Goal: Task Accomplishment & Management: Use online tool/utility

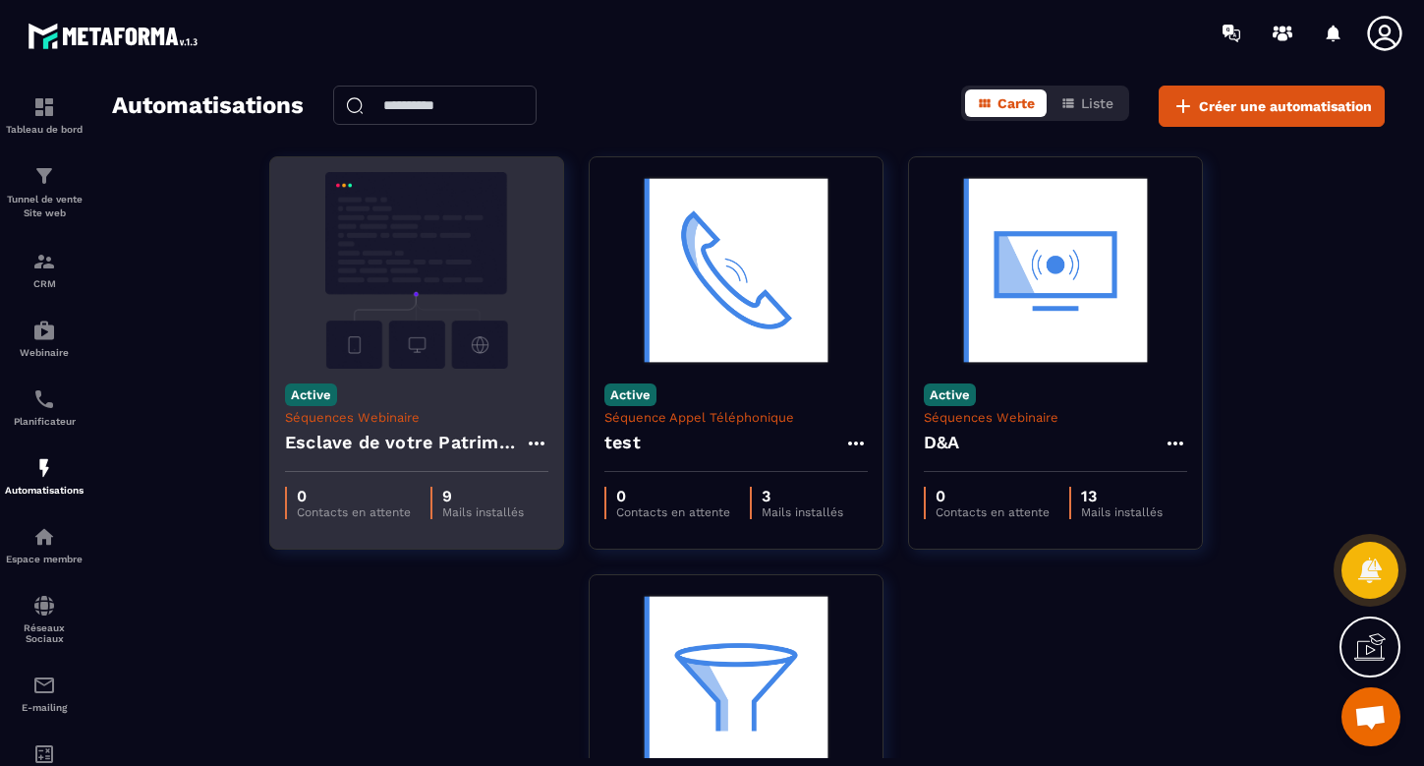
click at [453, 269] on img at bounding box center [416, 270] width 263 height 197
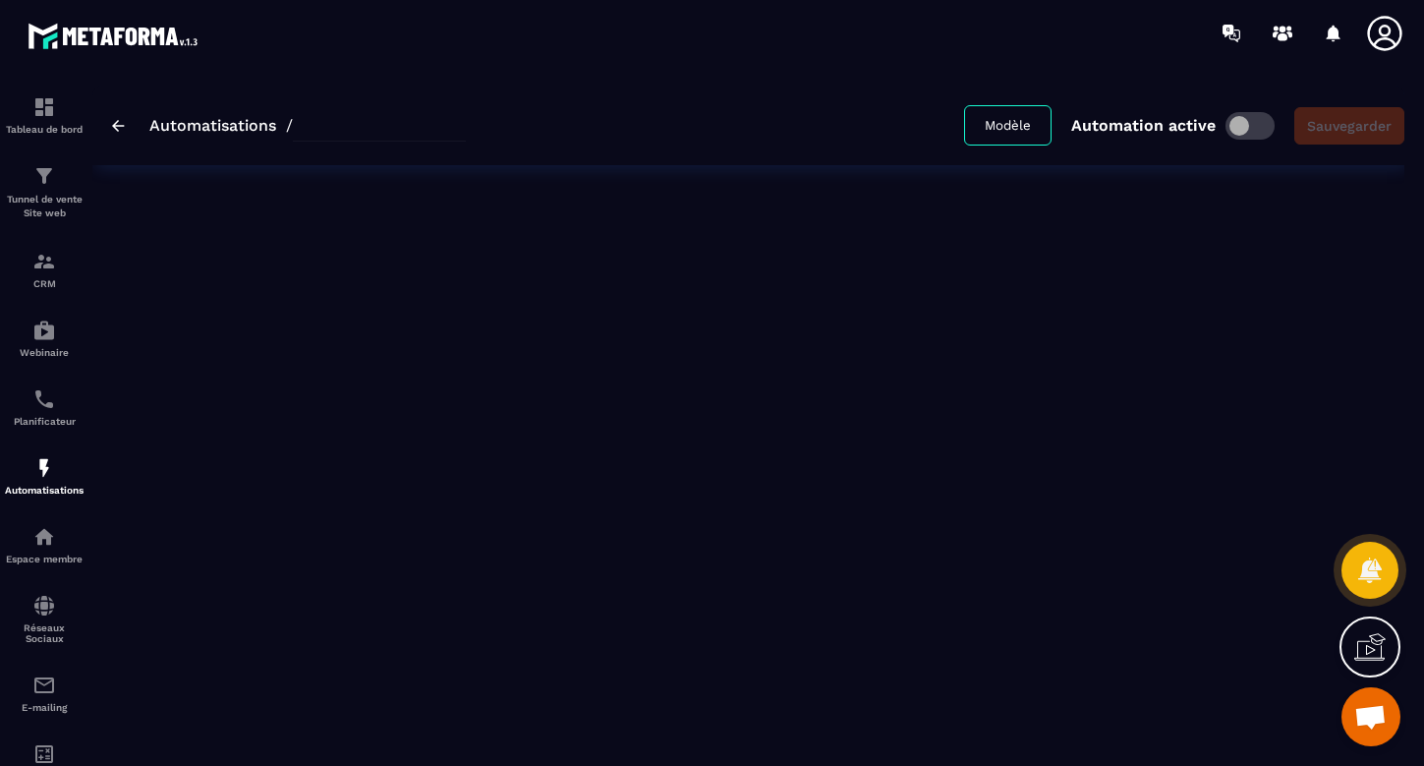
type input "**********"
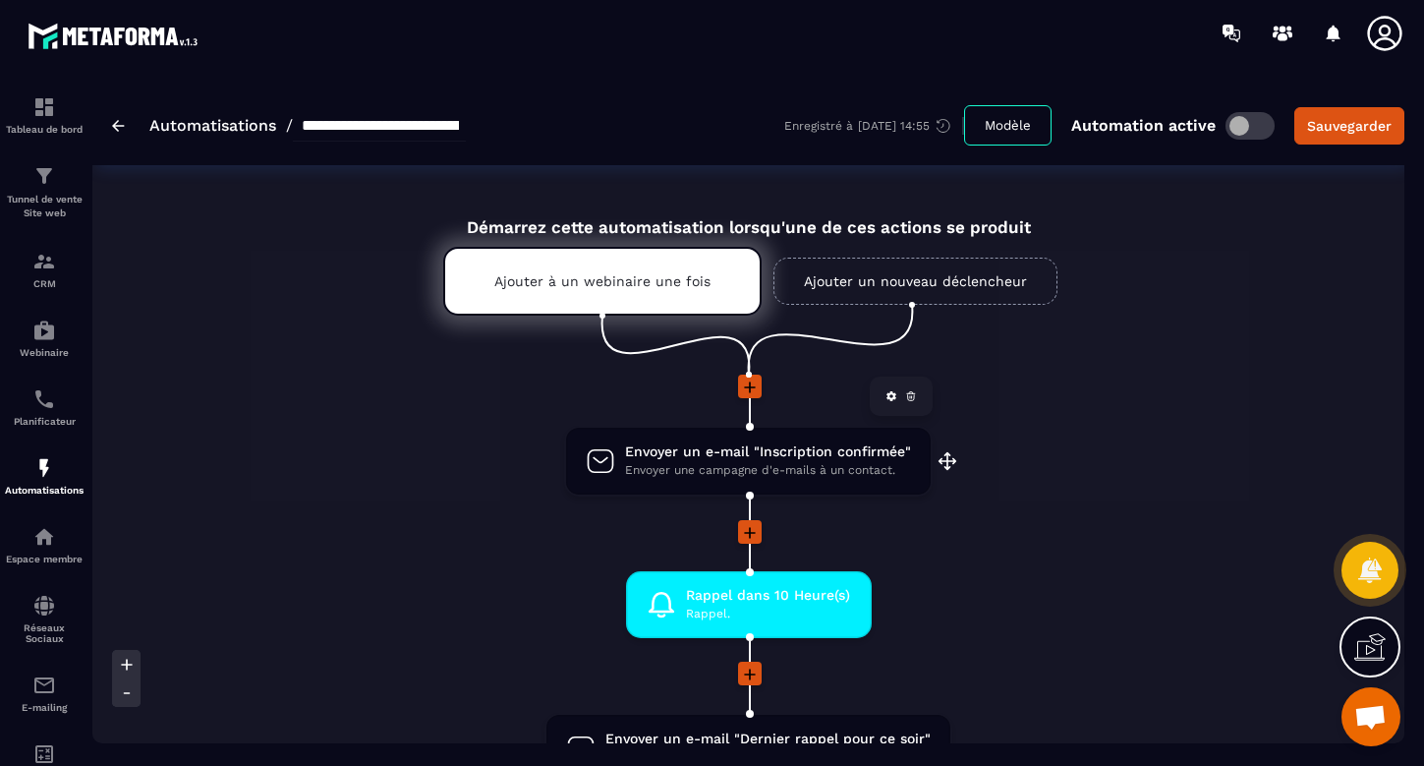
click at [752, 455] on span "Envoyer un e-mail "Inscription confirmée"" at bounding box center [768, 451] width 286 height 19
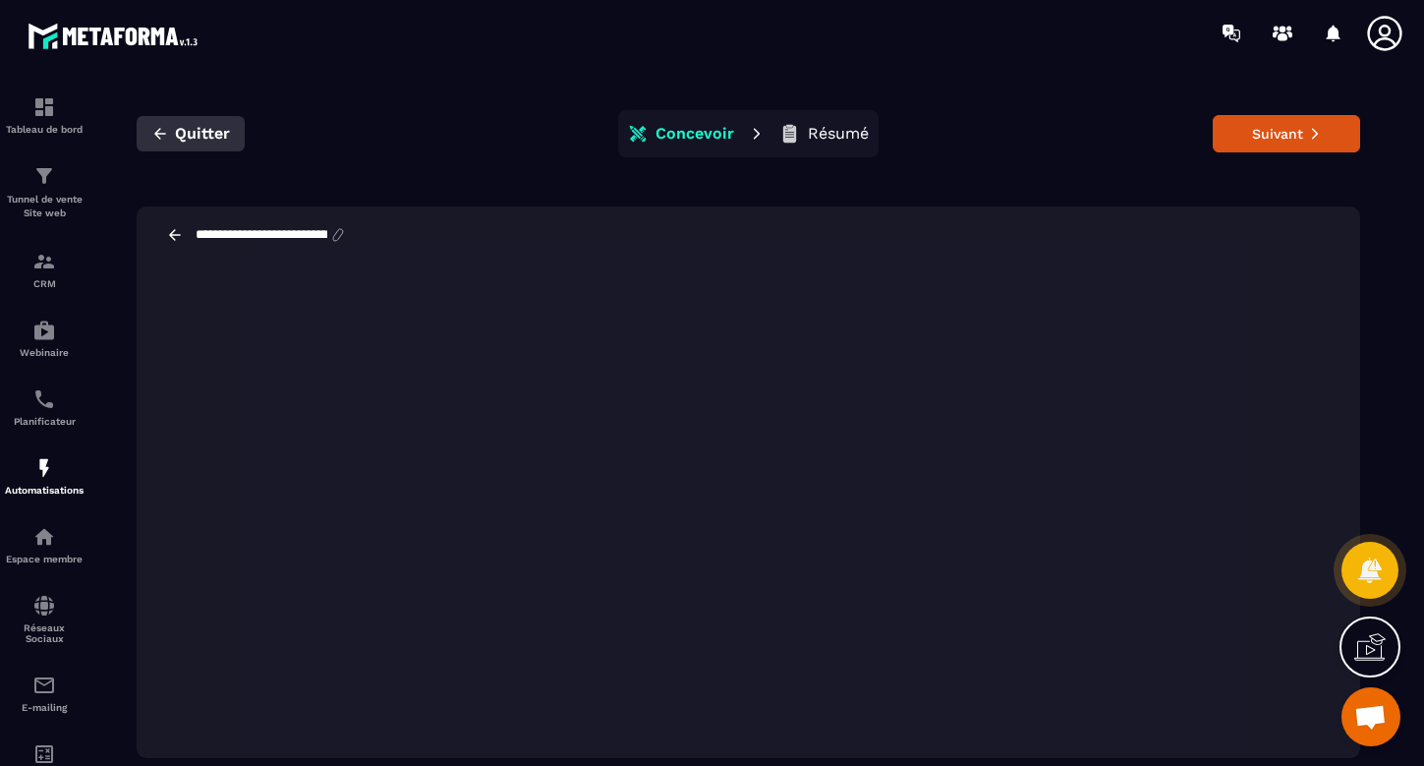
click at [199, 132] on span "Quitter" at bounding box center [202, 134] width 55 height 20
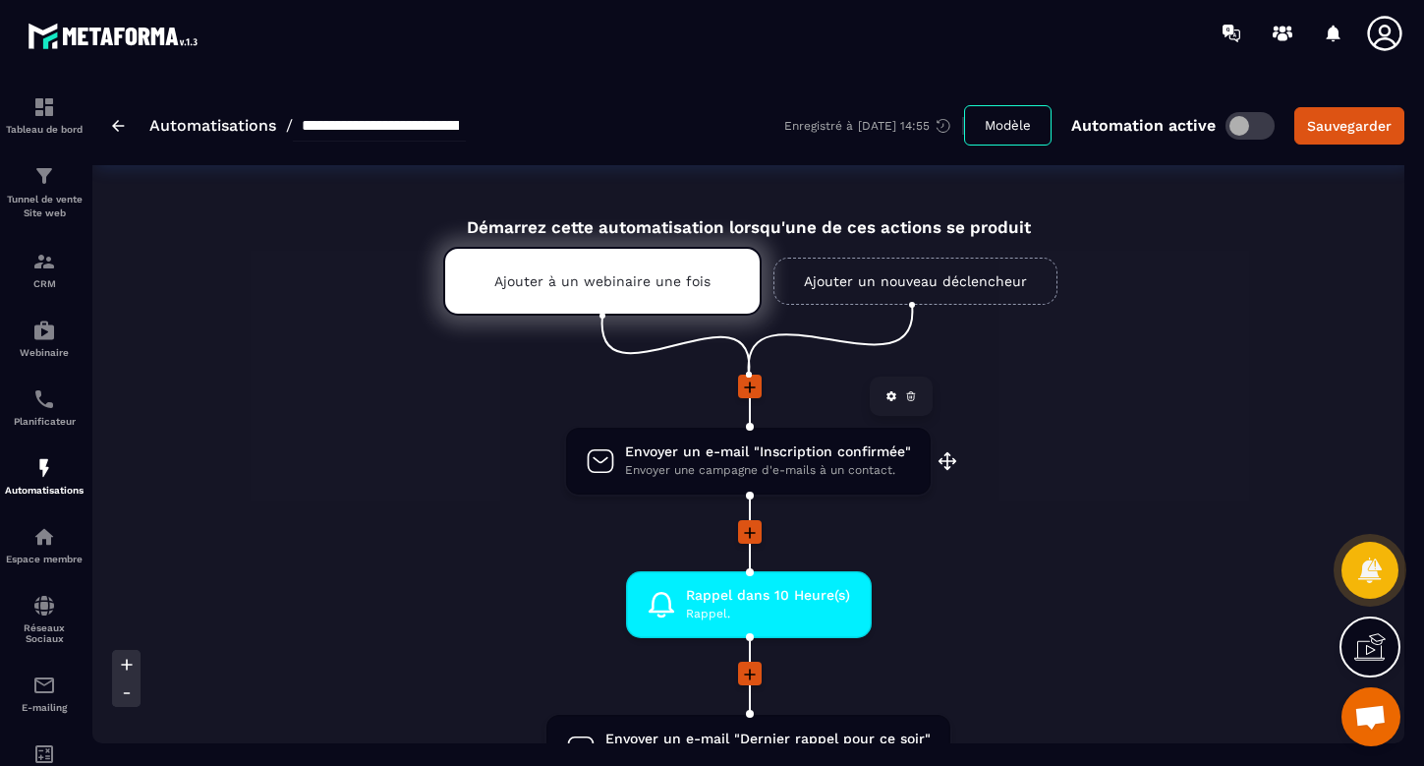
click at [790, 464] on span "Envoyer une campagne d'e-mails à un contact." at bounding box center [768, 470] width 286 height 19
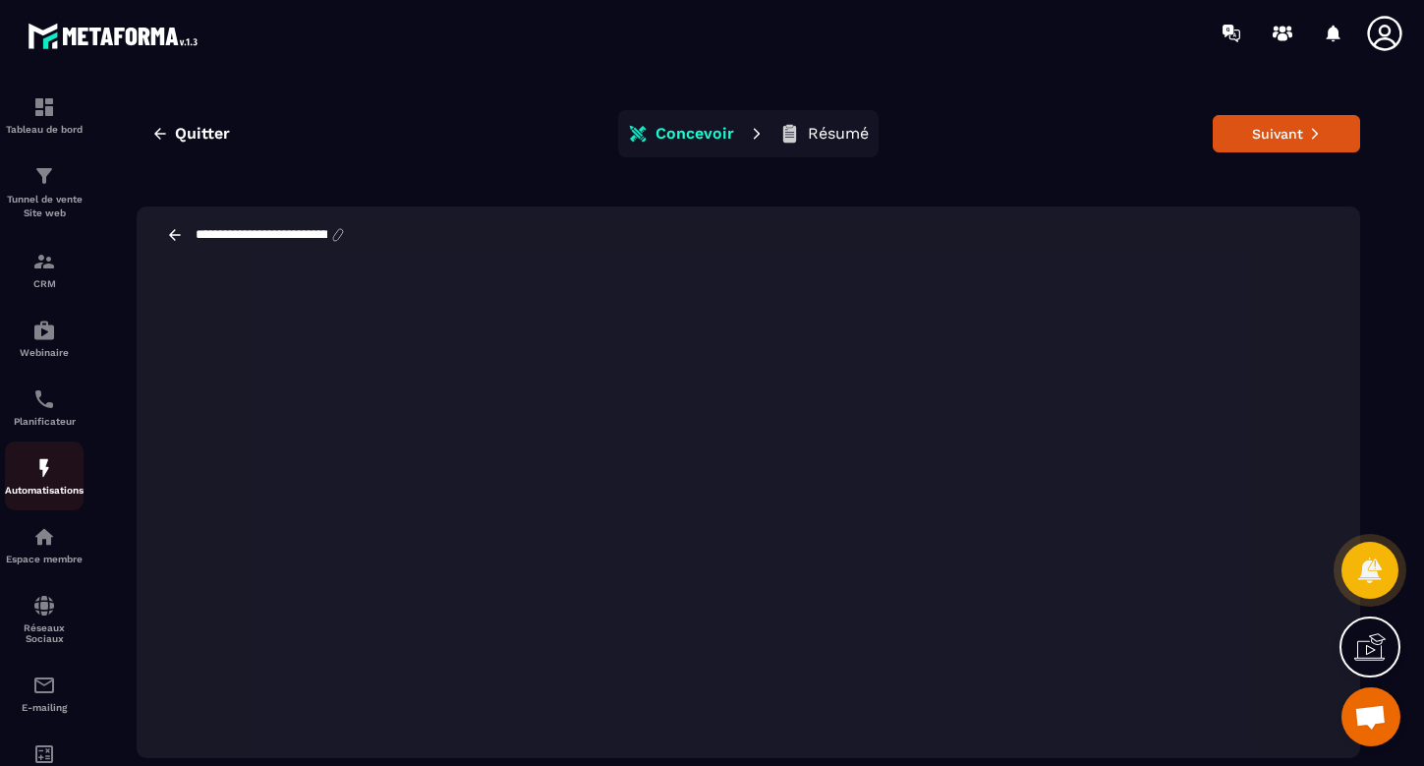
click at [43, 484] on div "Automatisations" at bounding box center [44, 475] width 79 height 39
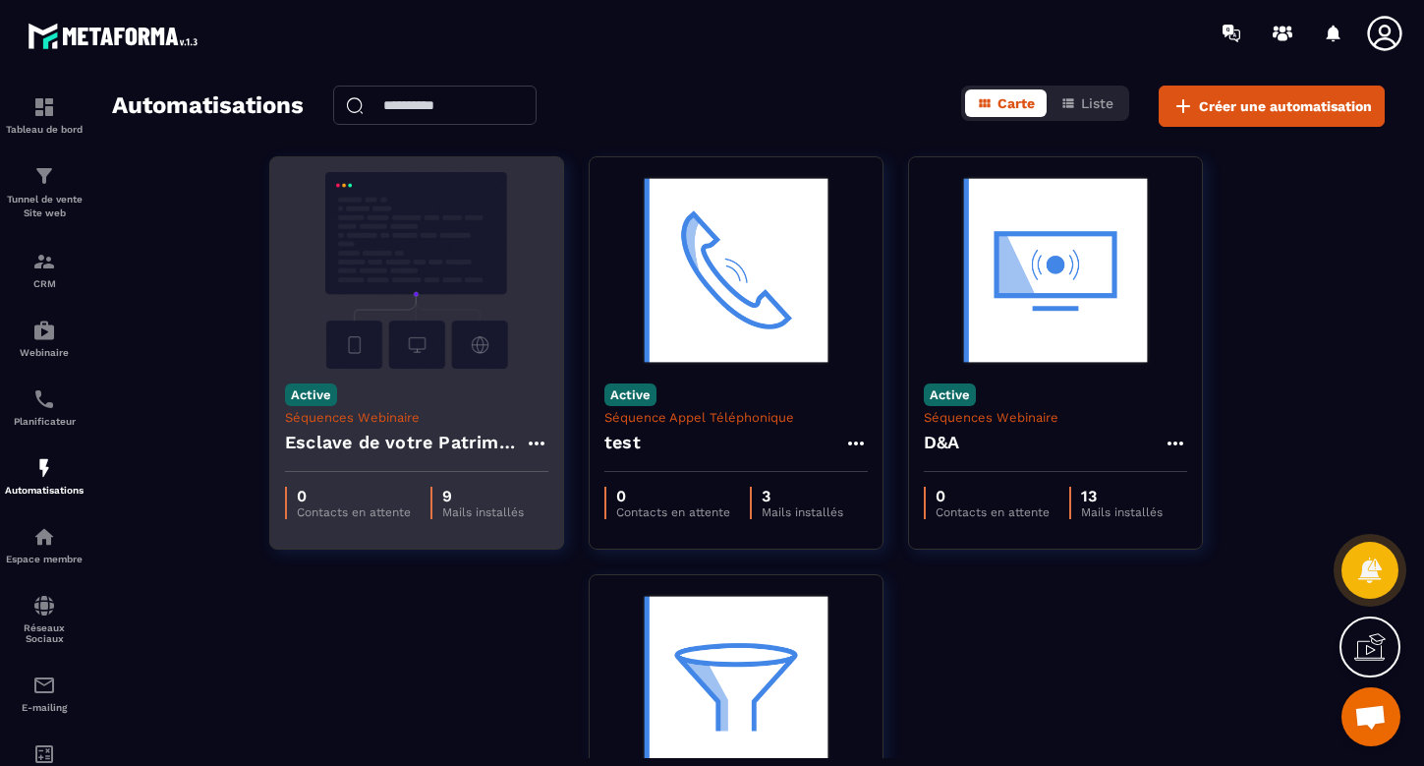
click at [377, 249] on img at bounding box center [416, 270] width 263 height 197
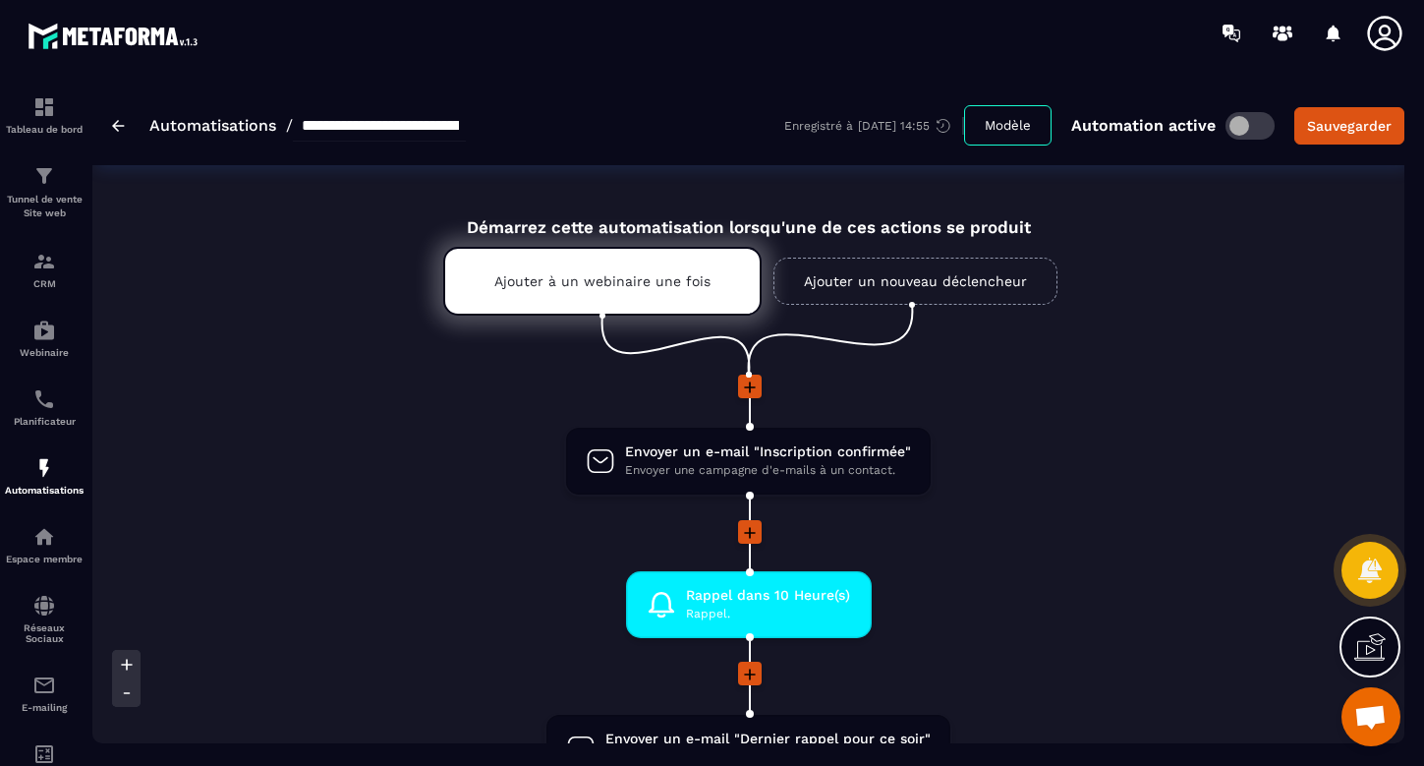
click at [751, 386] on icon at bounding box center [750, 387] width 12 height 12
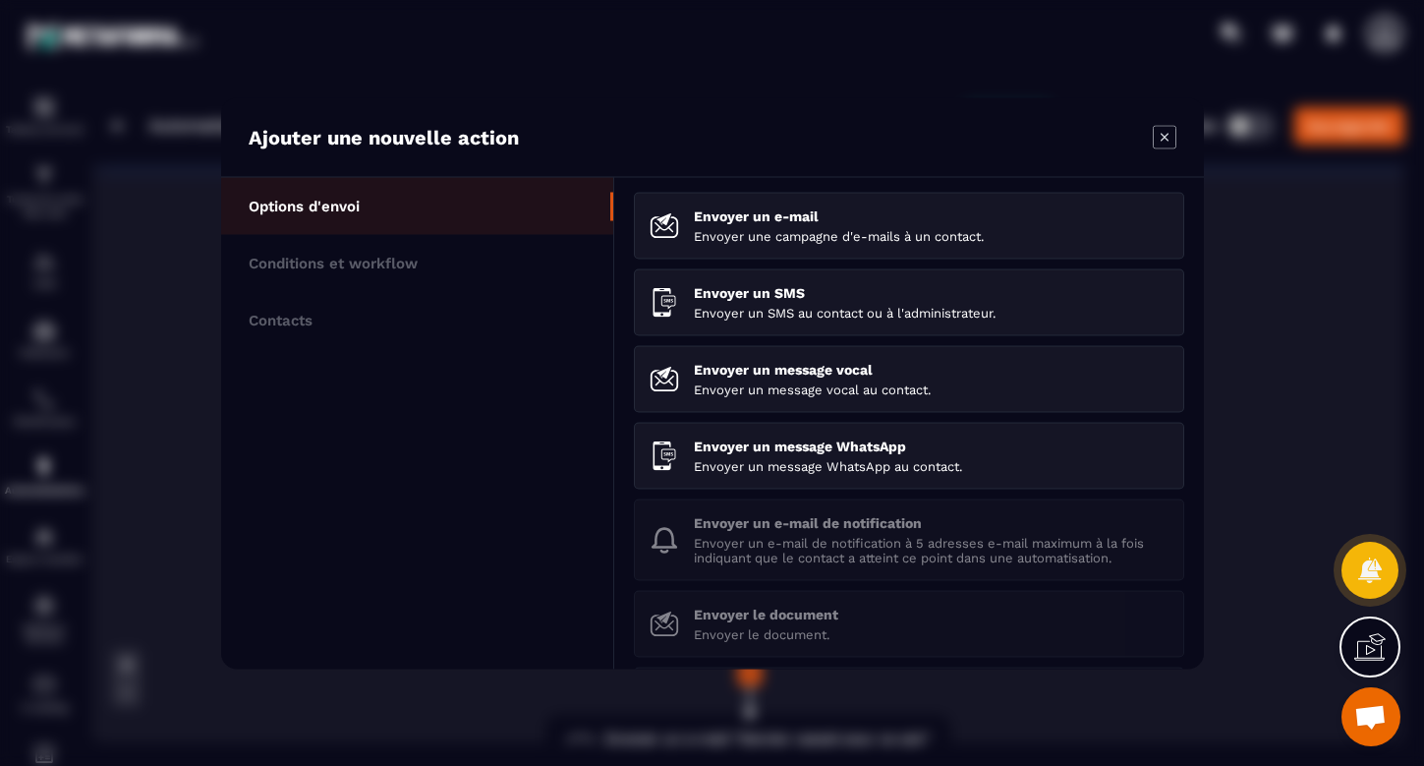
click at [282, 203] on p "Options d'envoi" at bounding box center [304, 206] width 111 height 18
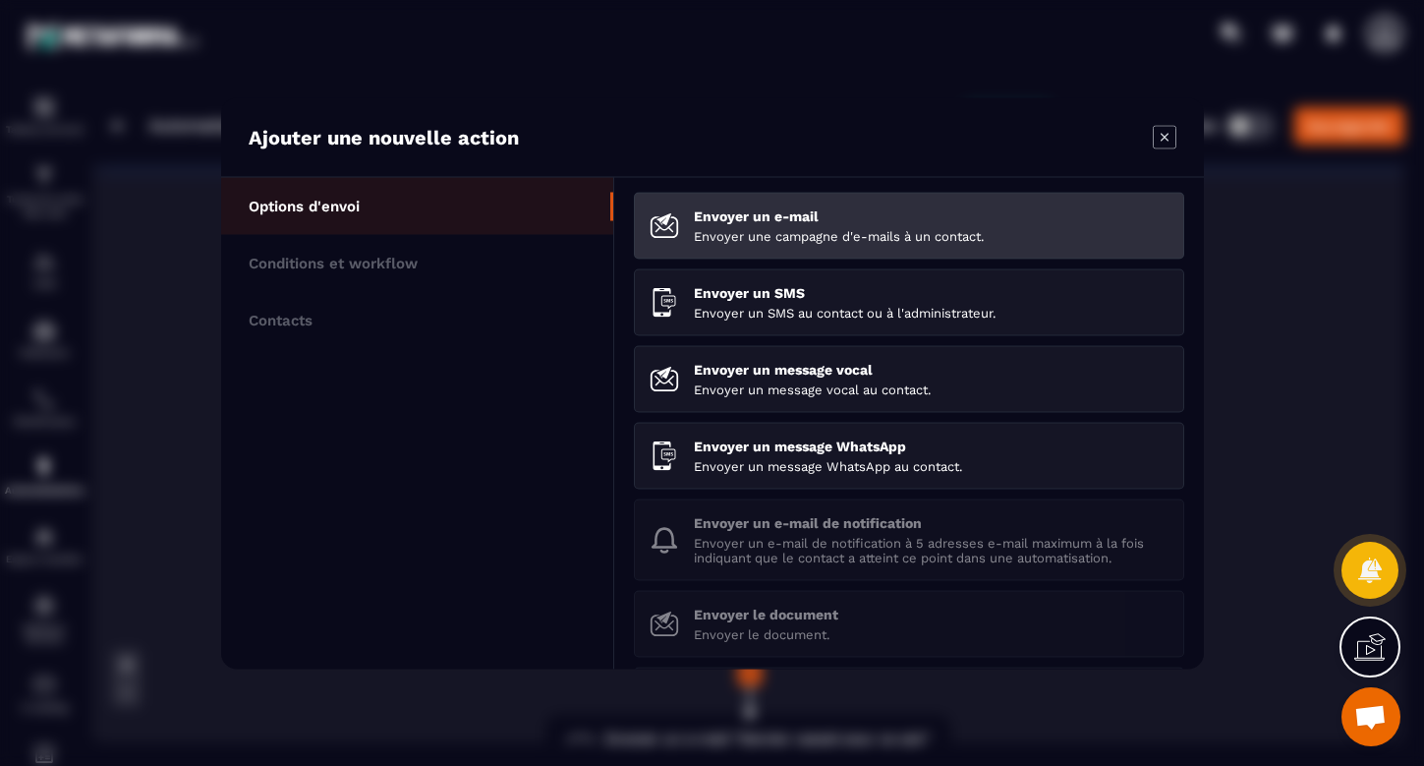
click at [807, 226] on div "Envoyer un e-mail Envoyer une campagne d'e-mails à un contact." at bounding box center [931, 224] width 475 height 35
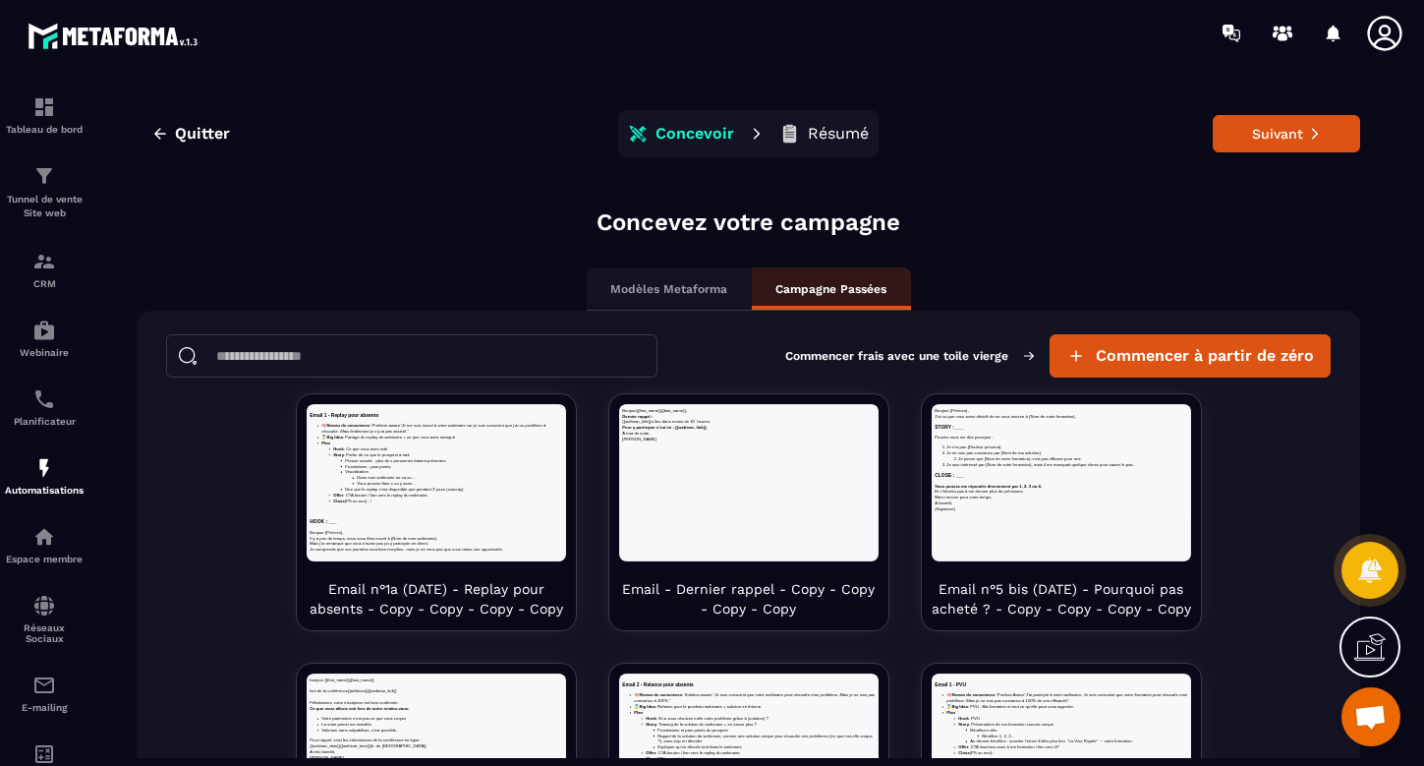
click at [211, 114] on div "Quitter Concevoir Résumé Suivant" at bounding box center [749, 133] width 1224 height 47
click at [211, 130] on span "Quitter" at bounding box center [202, 134] width 55 height 20
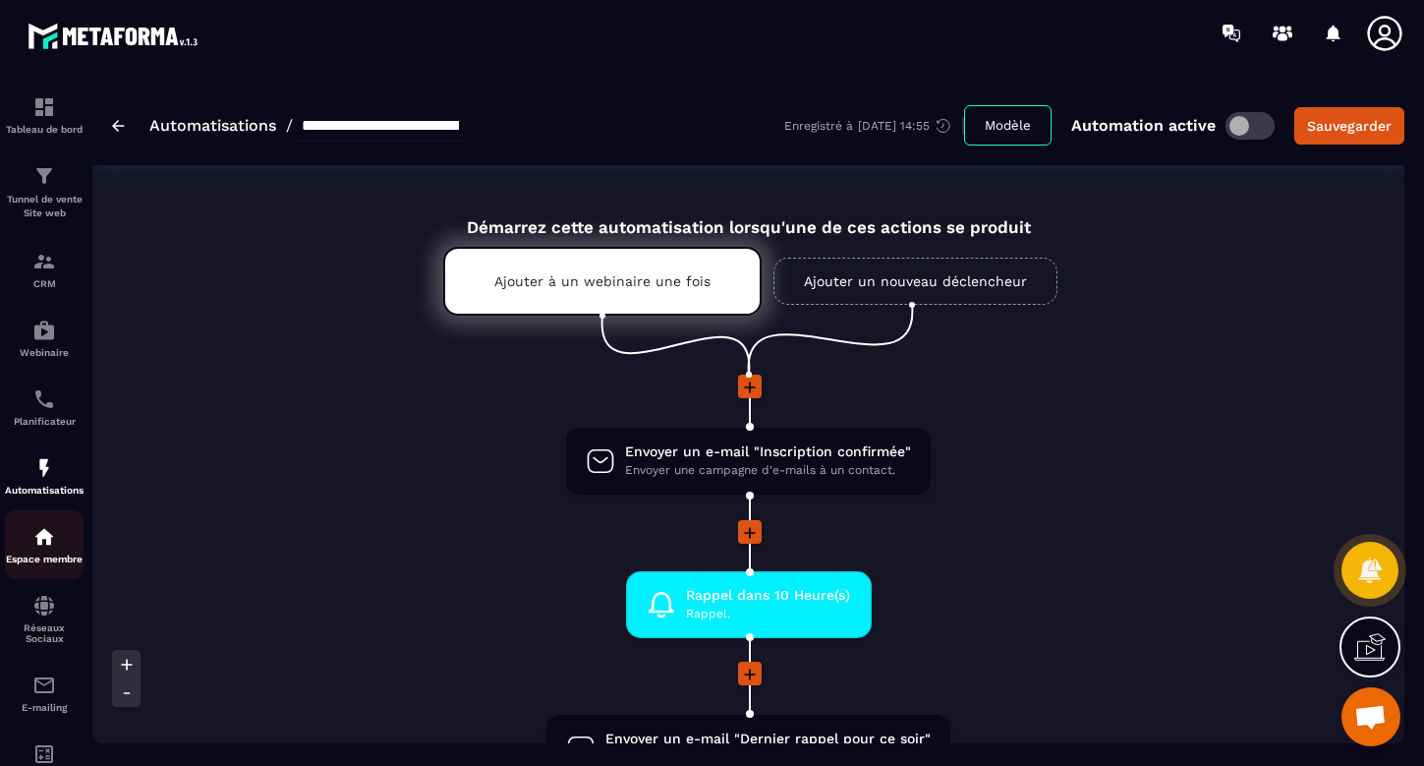
click at [47, 540] on img at bounding box center [44, 537] width 24 height 24
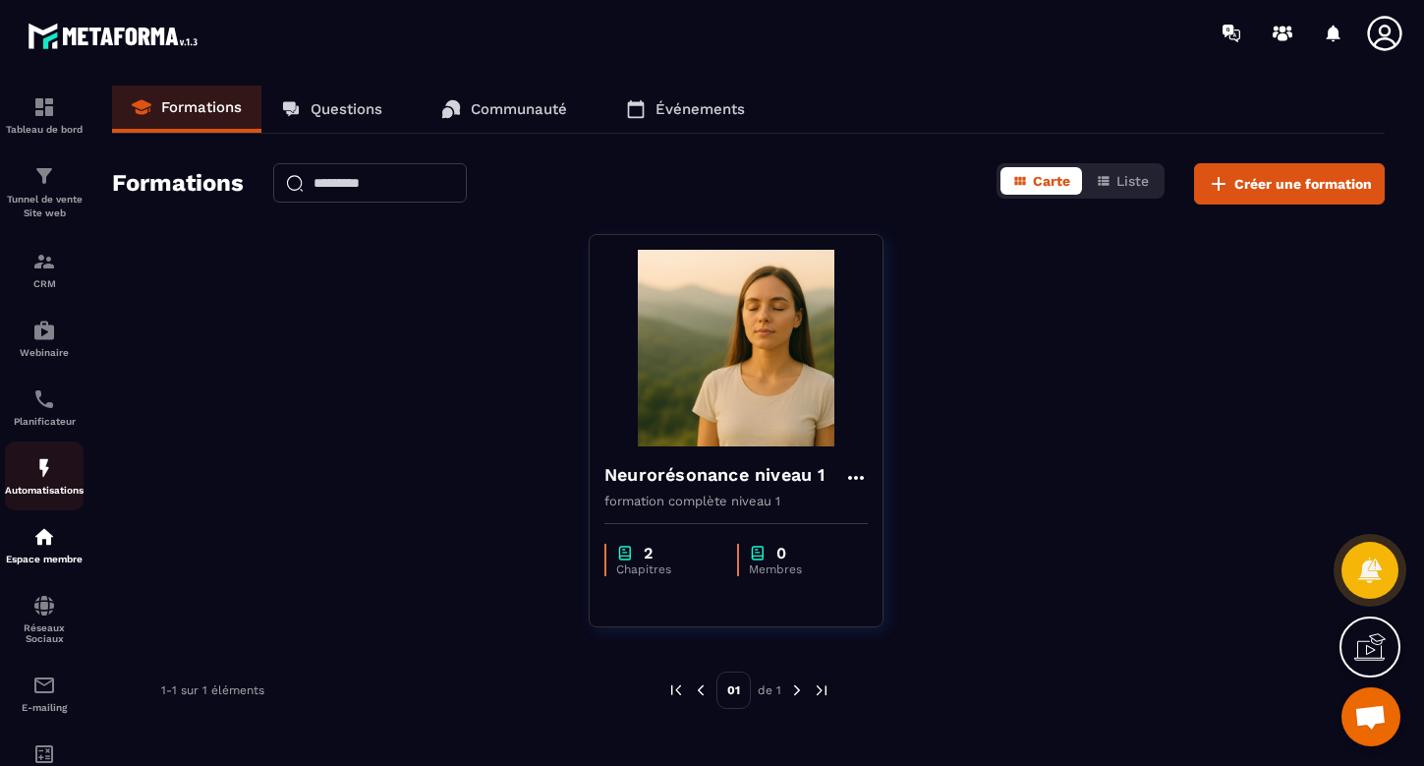
click at [42, 470] on img at bounding box center [44, 468] width 24 height 24
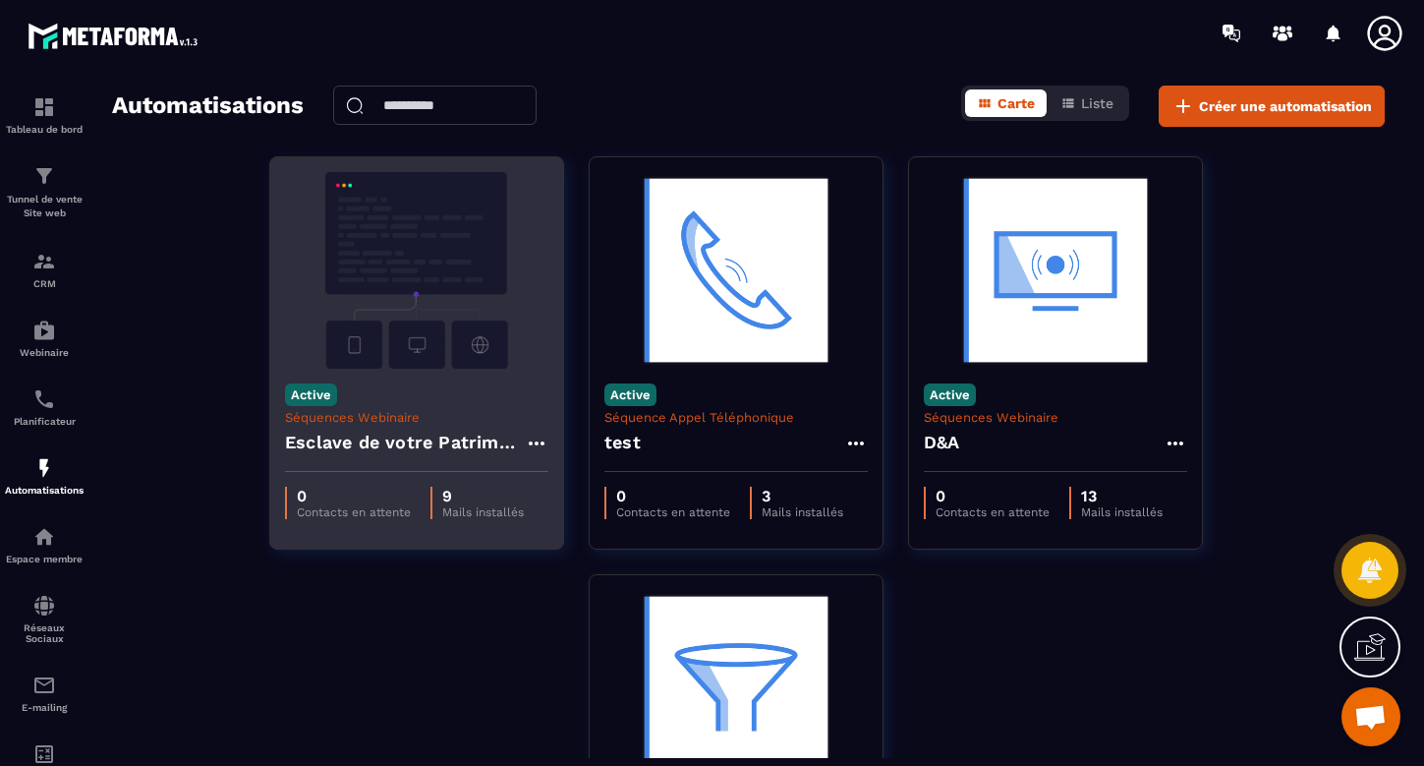
click at [448, 325] on img at bounding box center [416, 270] width 263 height 197
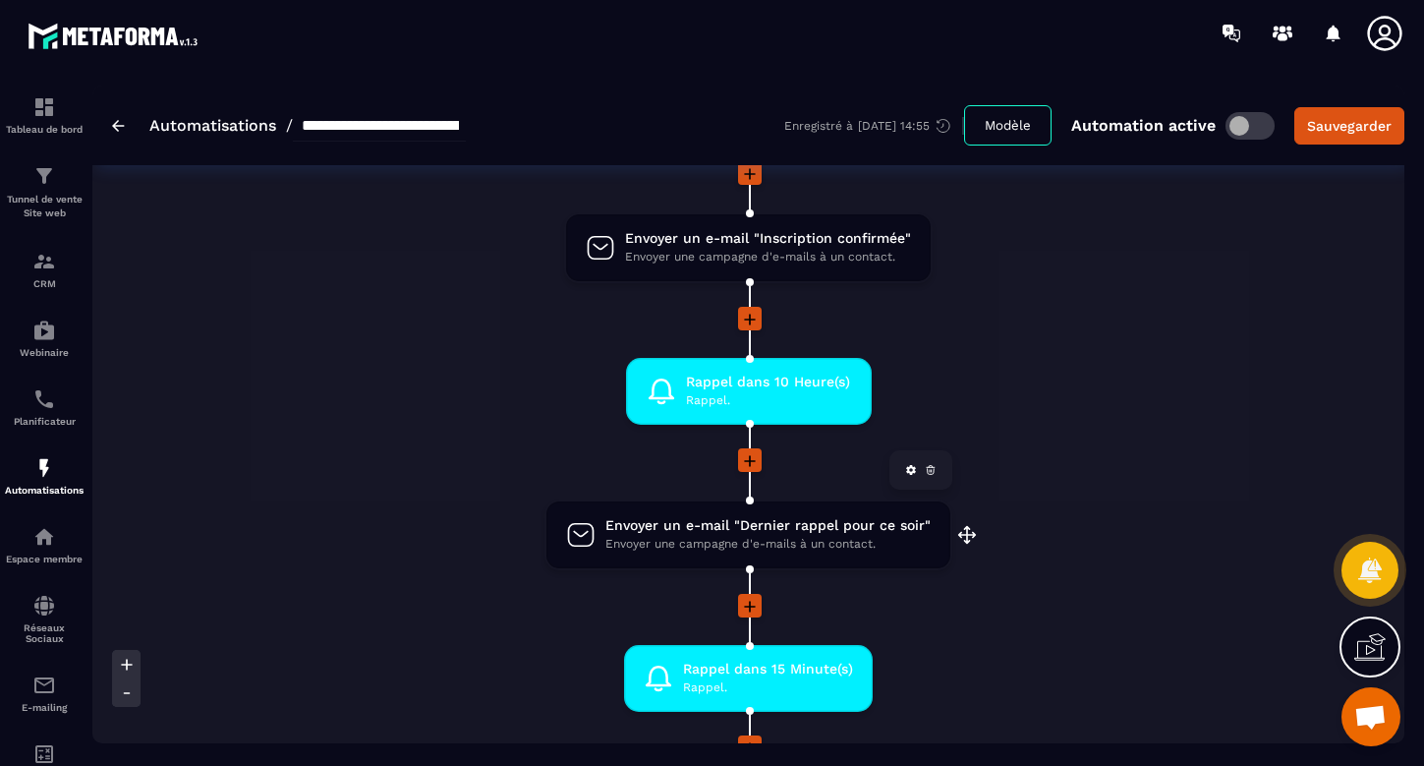
scroll to position [215, 0]
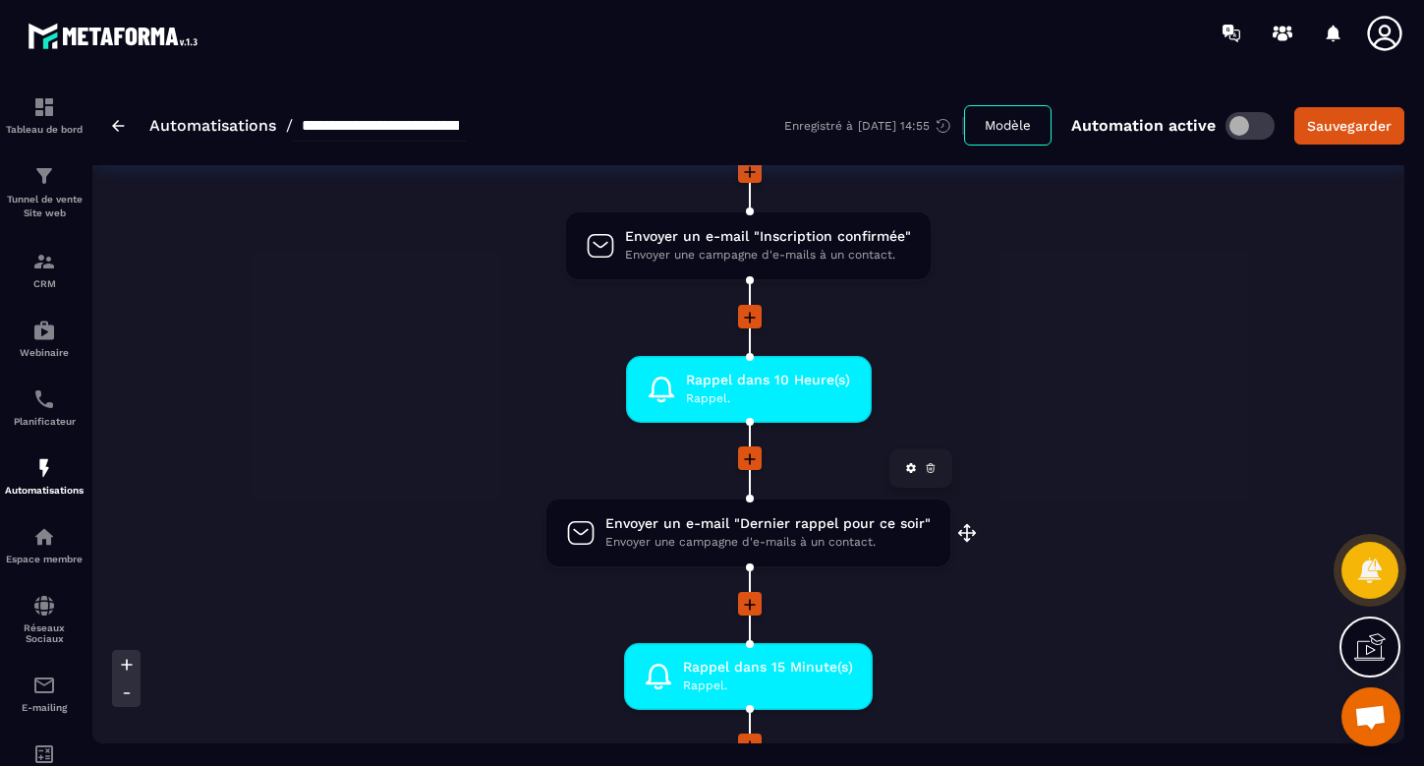
click at [796, 533] on span "Envoyer une campagne d'e-mails à un contact." at bounding box center [768, 542] width 325 height 19
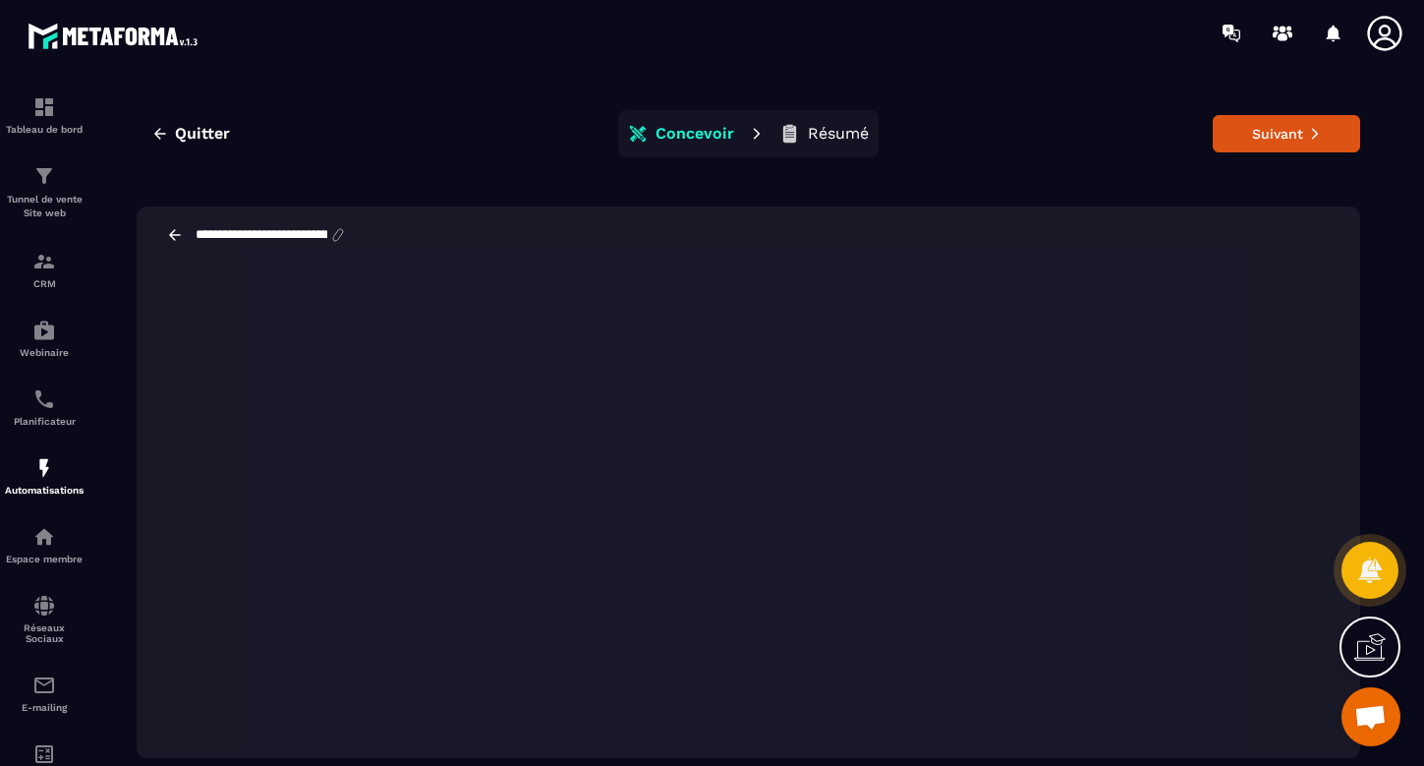
click at [175, 234] on icon at bounding box center [175, 235] width 18 height 18
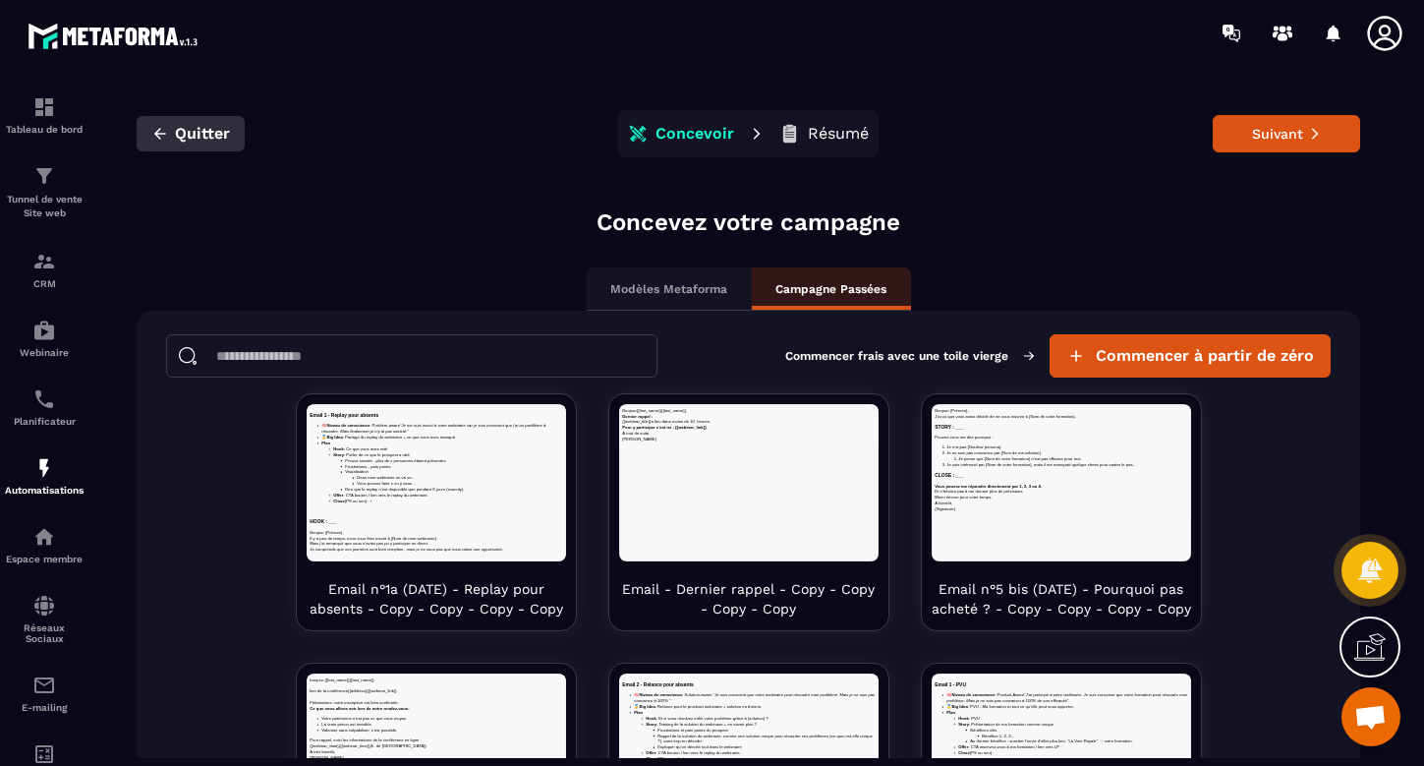
click at [182, 142] on span "Quitter" at bounding box center [202, 134] width 55 height 20
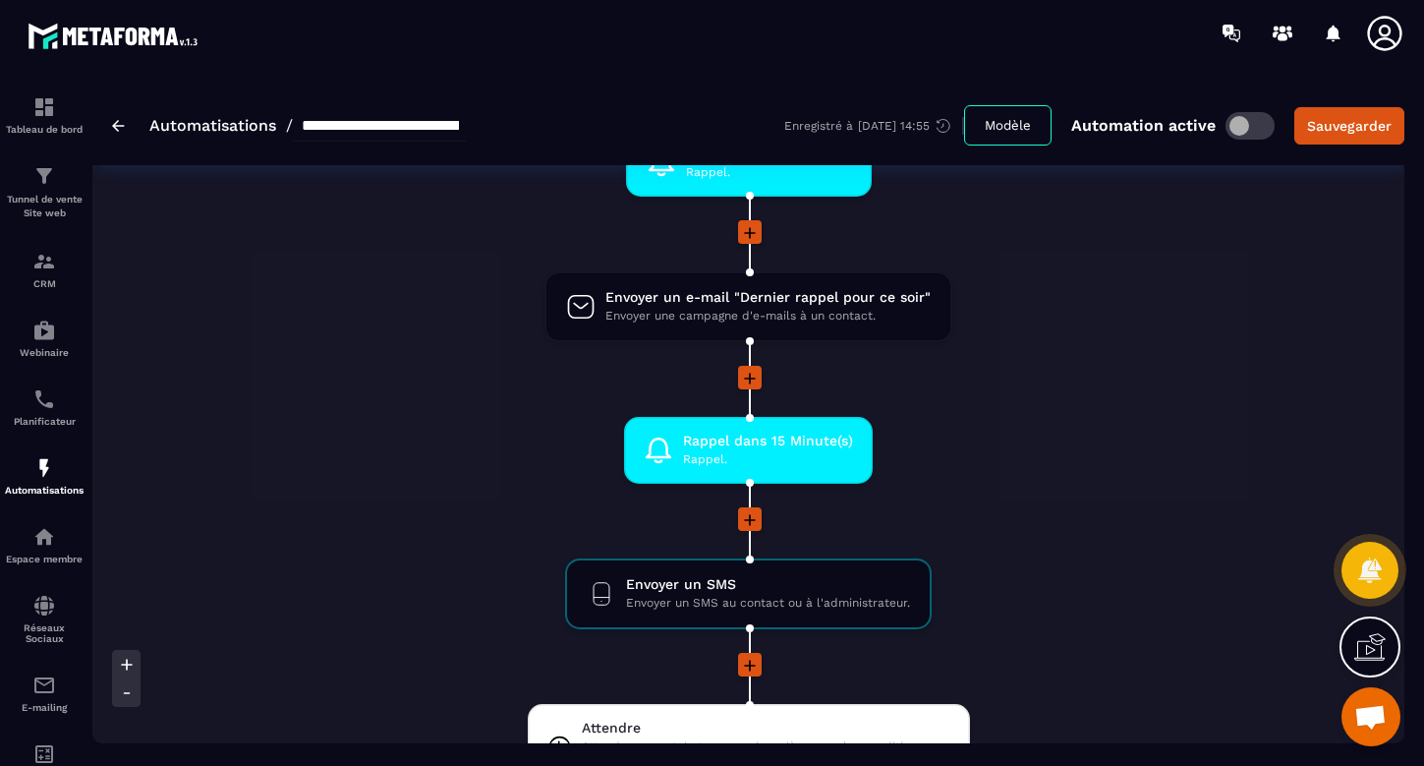
scroll to position [439, 0]
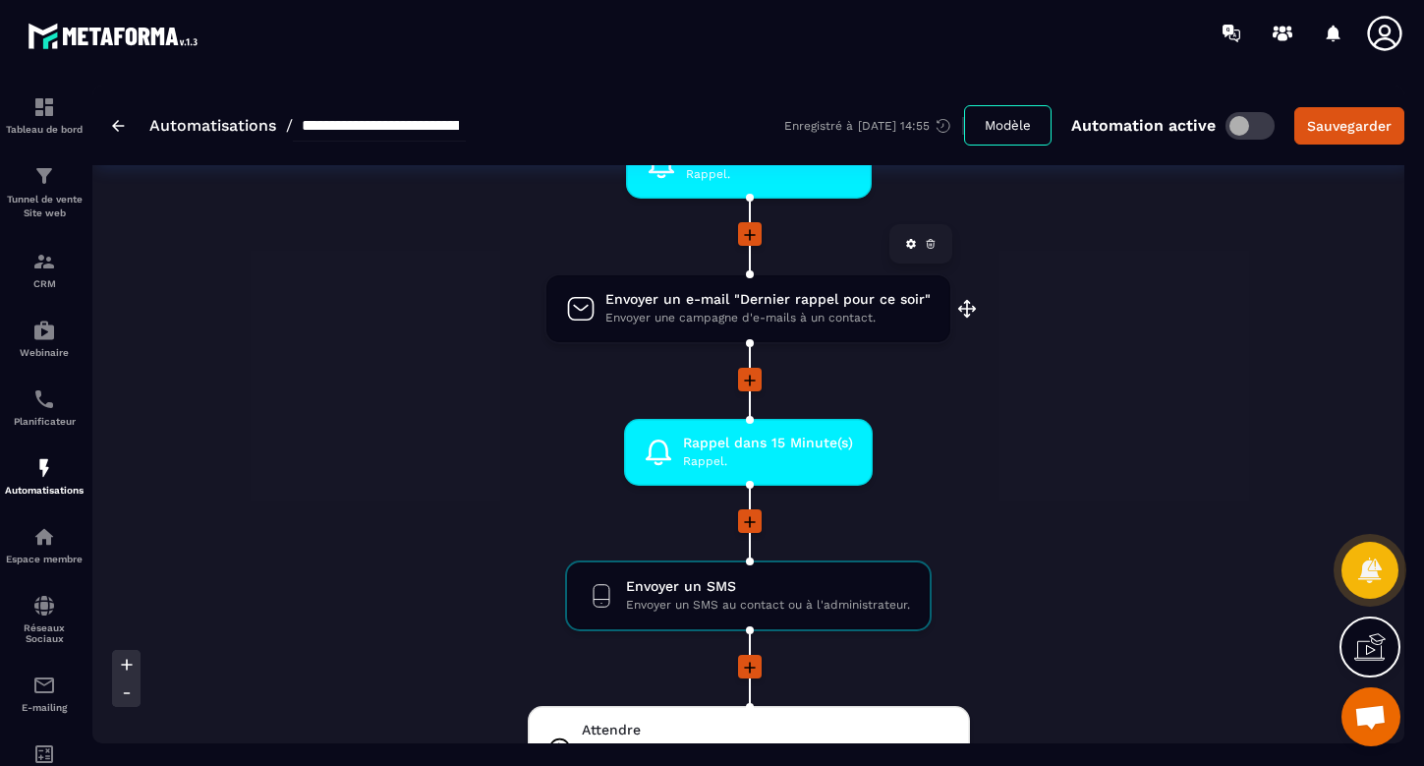
click at [824, 302] on span "Envoyer un e-mail "Dernier rappel pour ce soir"" at bounding box center [768, 299] width 325 height 19
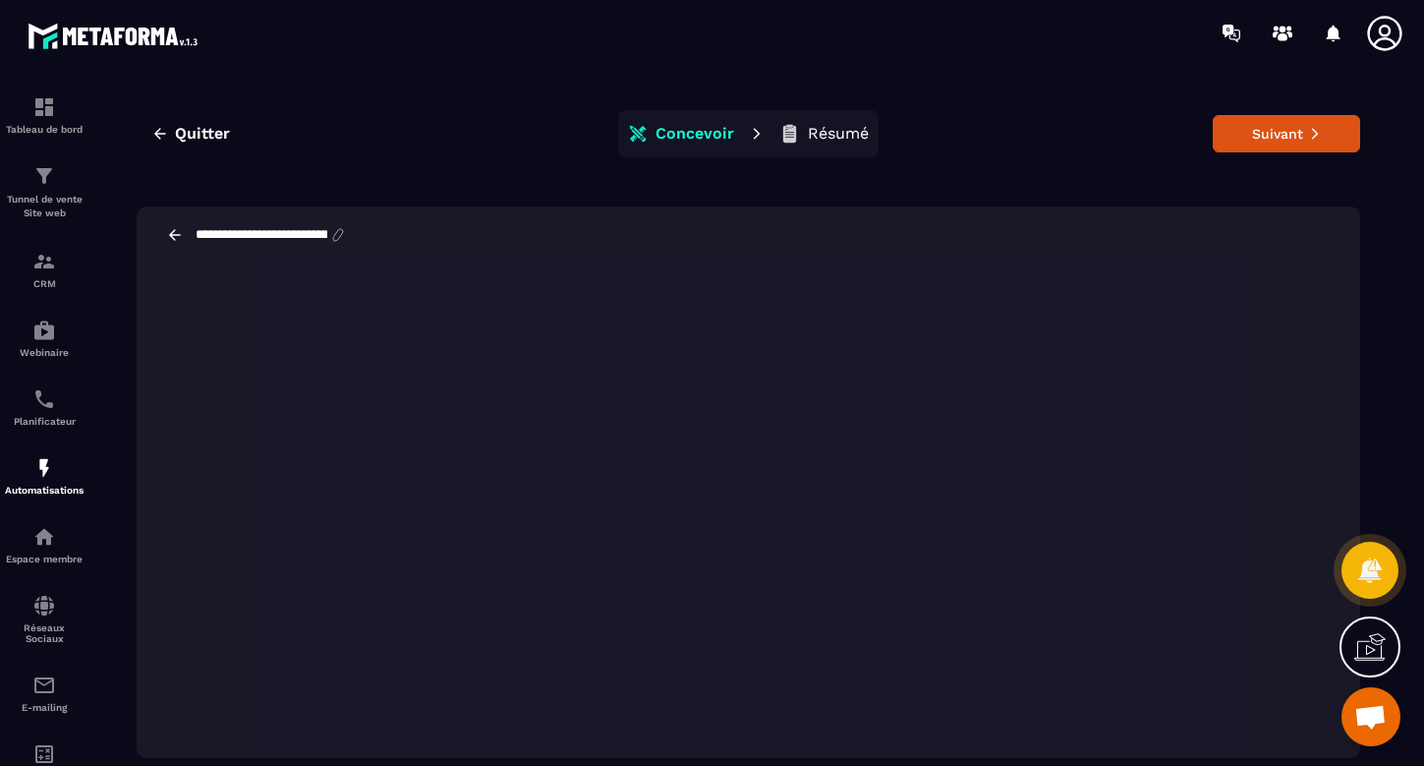
click at [825, 133] on p "Résumé" at bounding box center [838, 134] width 61 height 20
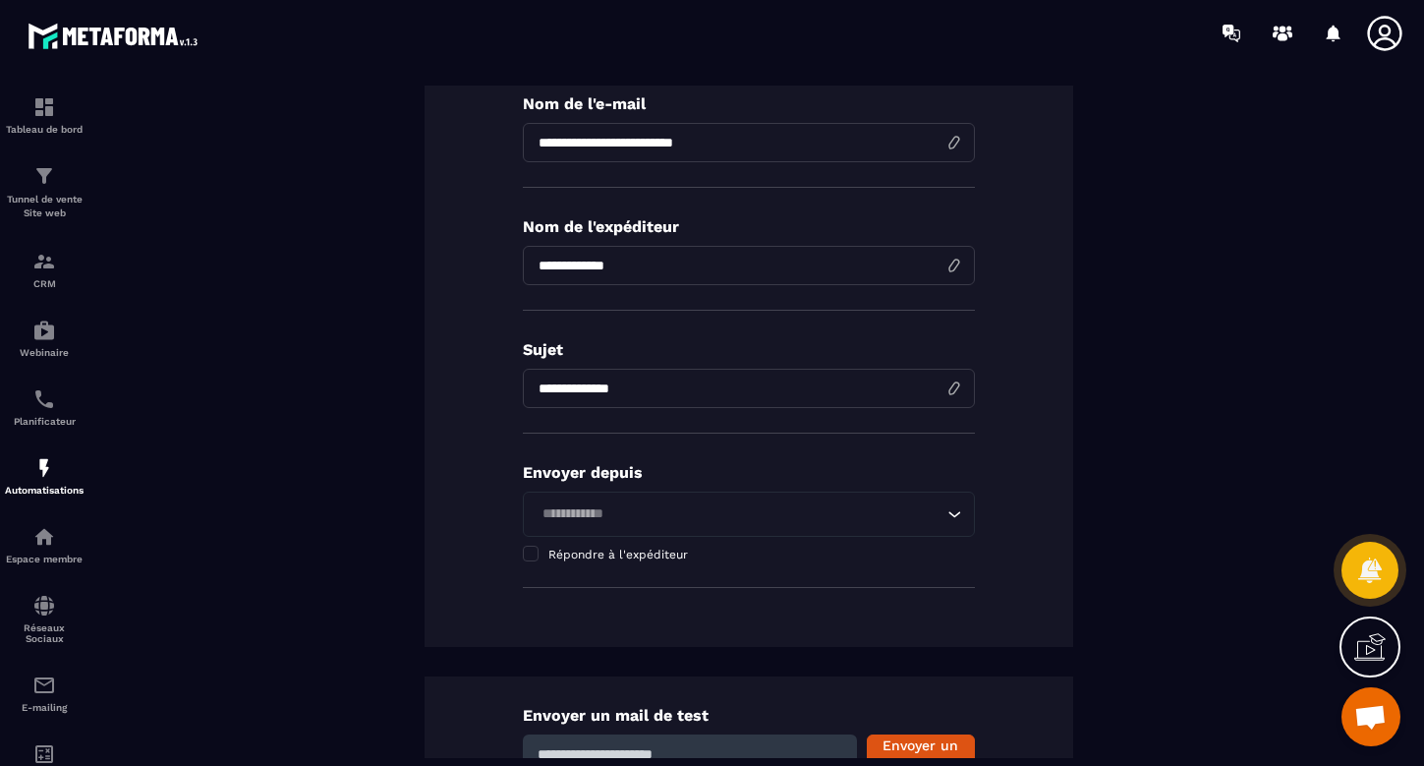
scroll to position [210, 0]
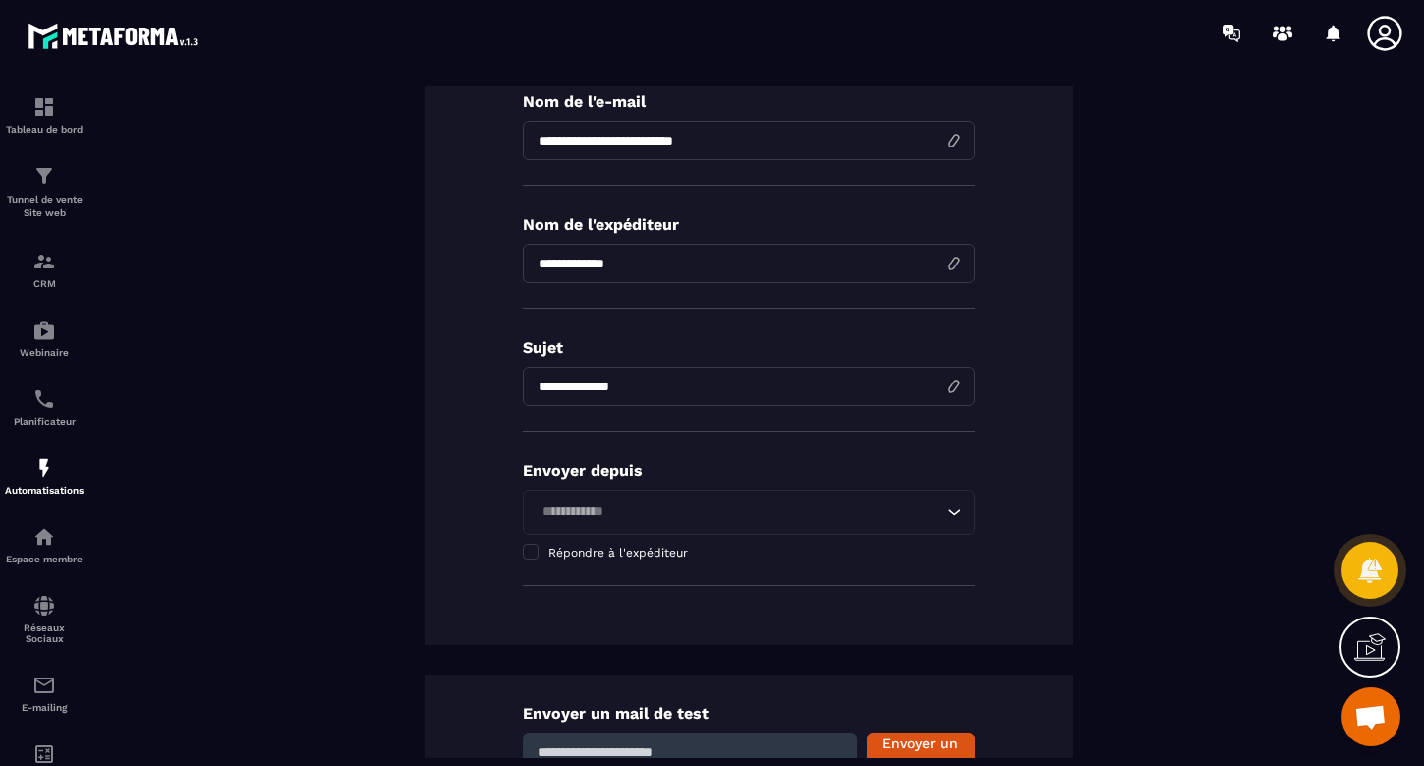
click at [954, 512] on icon "Search for option" at bounding box center [955, 512] width 20 height 20
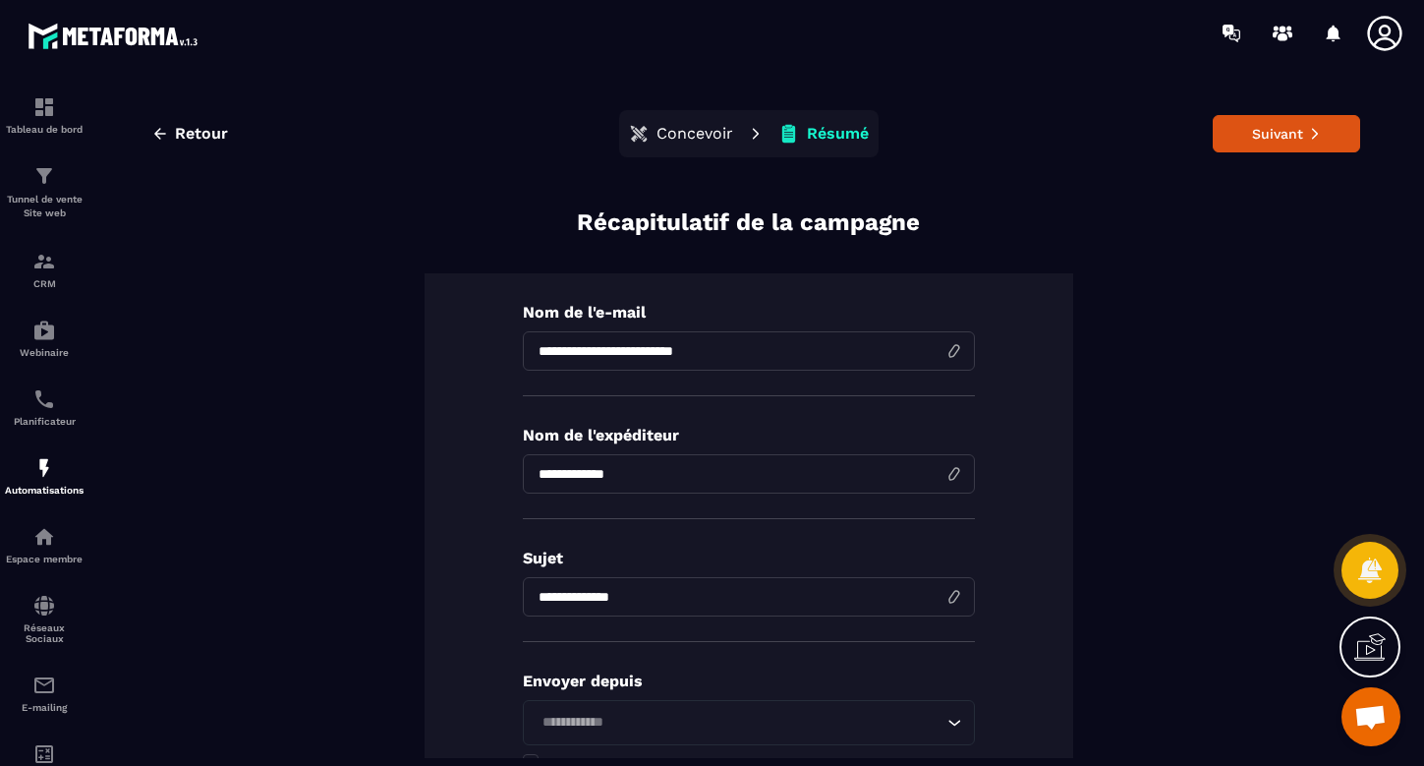
scroll to position [0, 0]
click at [194, 129] on span "Retour" at bounding box center [201, 134] width 53 height 20
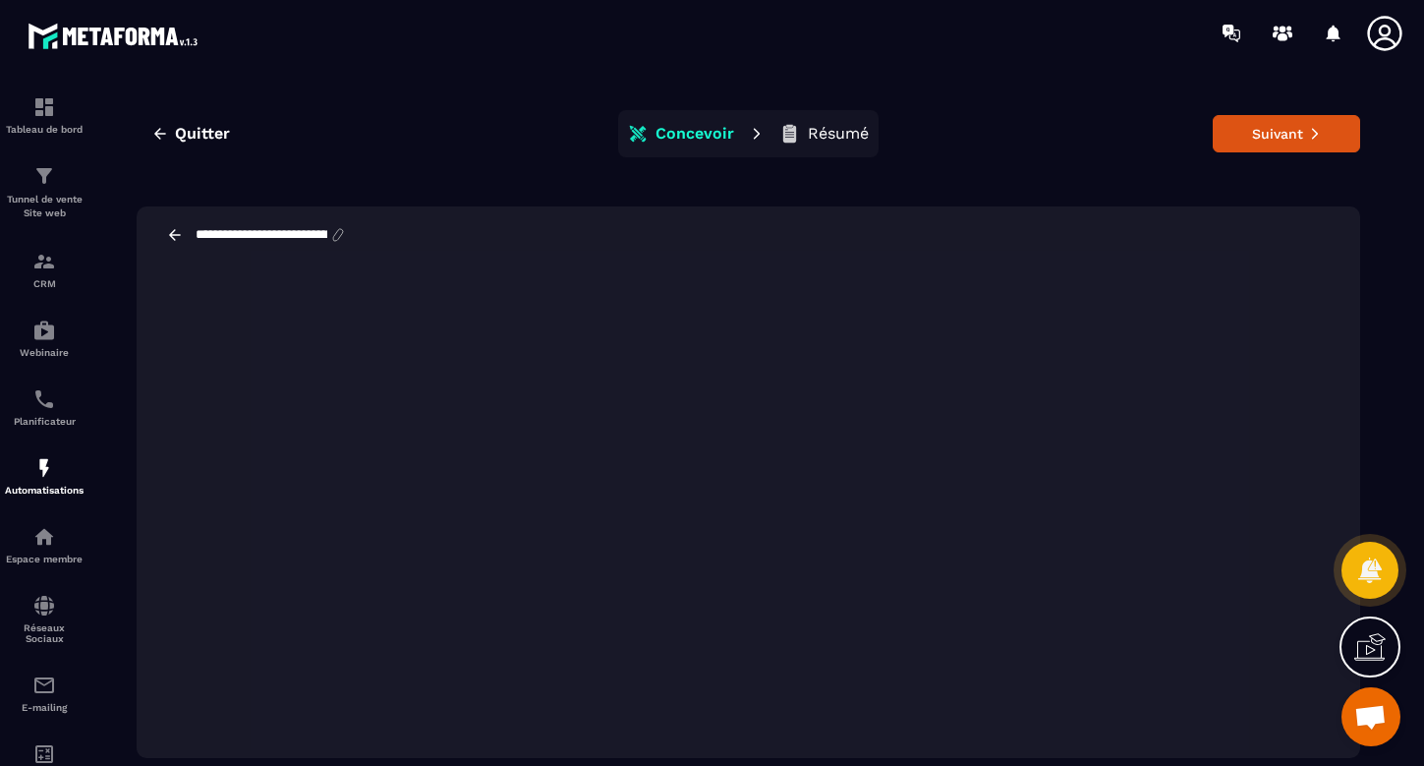
click at [194, 129] on span "Quitter" at bounding box center [202, 134] width 55 height 20
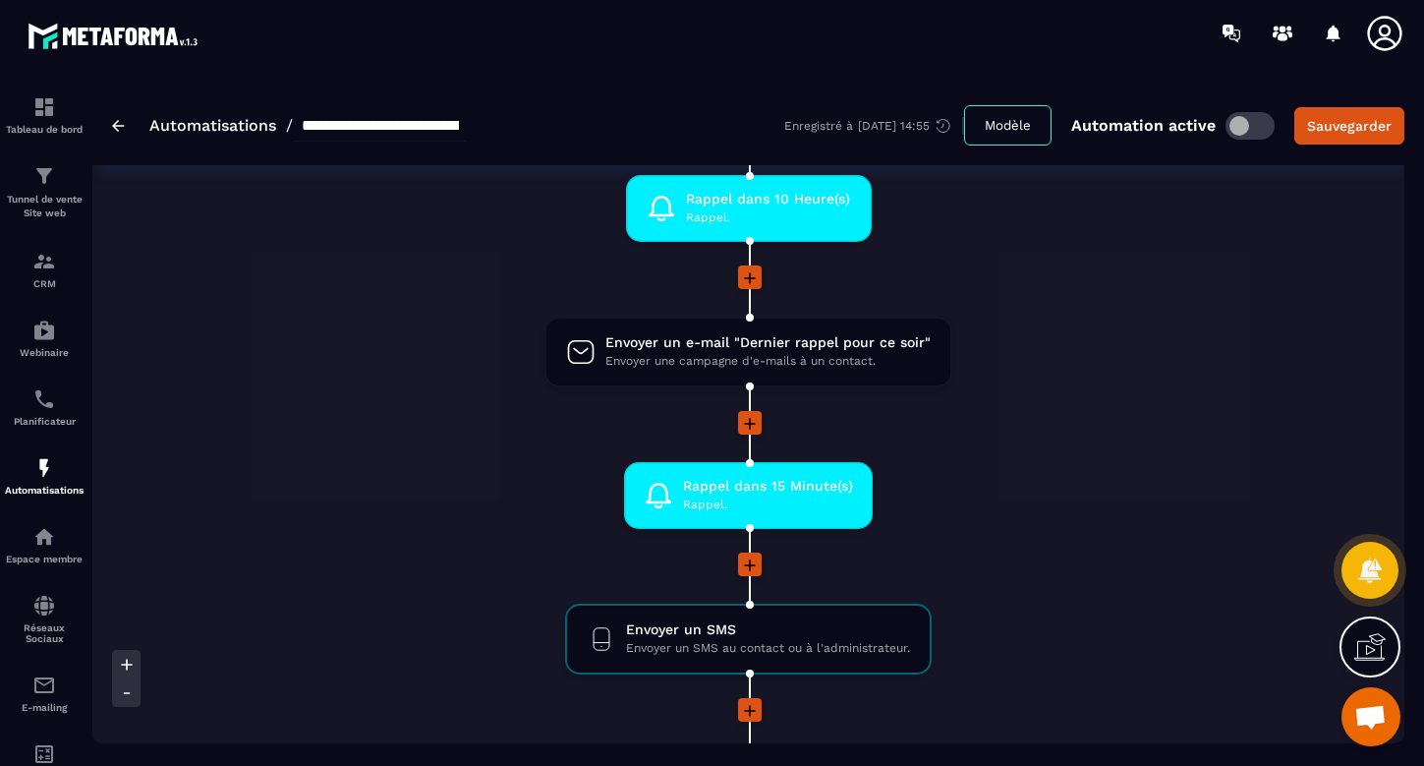
scroll to position [398, 0]
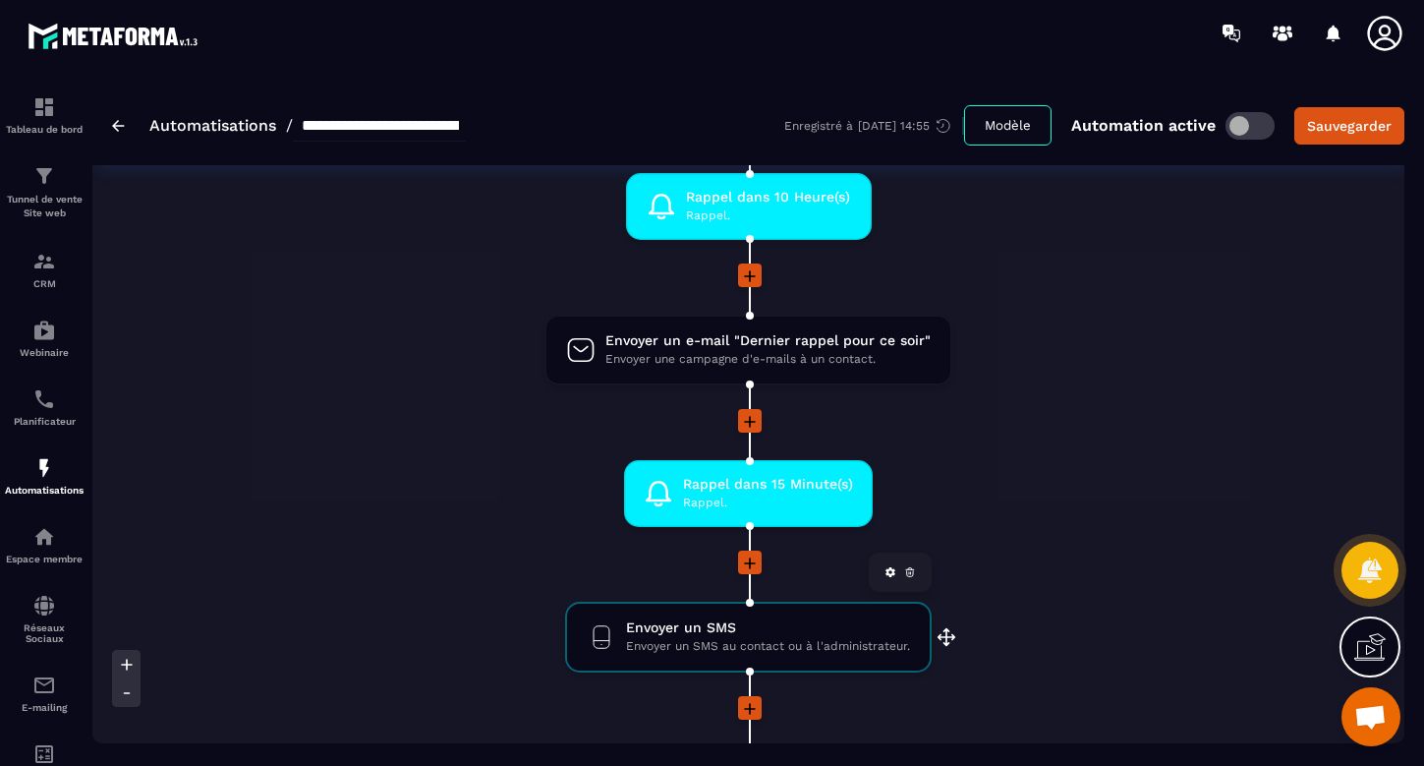
click at [667, 626] on span "Envoyer un SMS" at bounding box center [768, 627] width 284 height 19
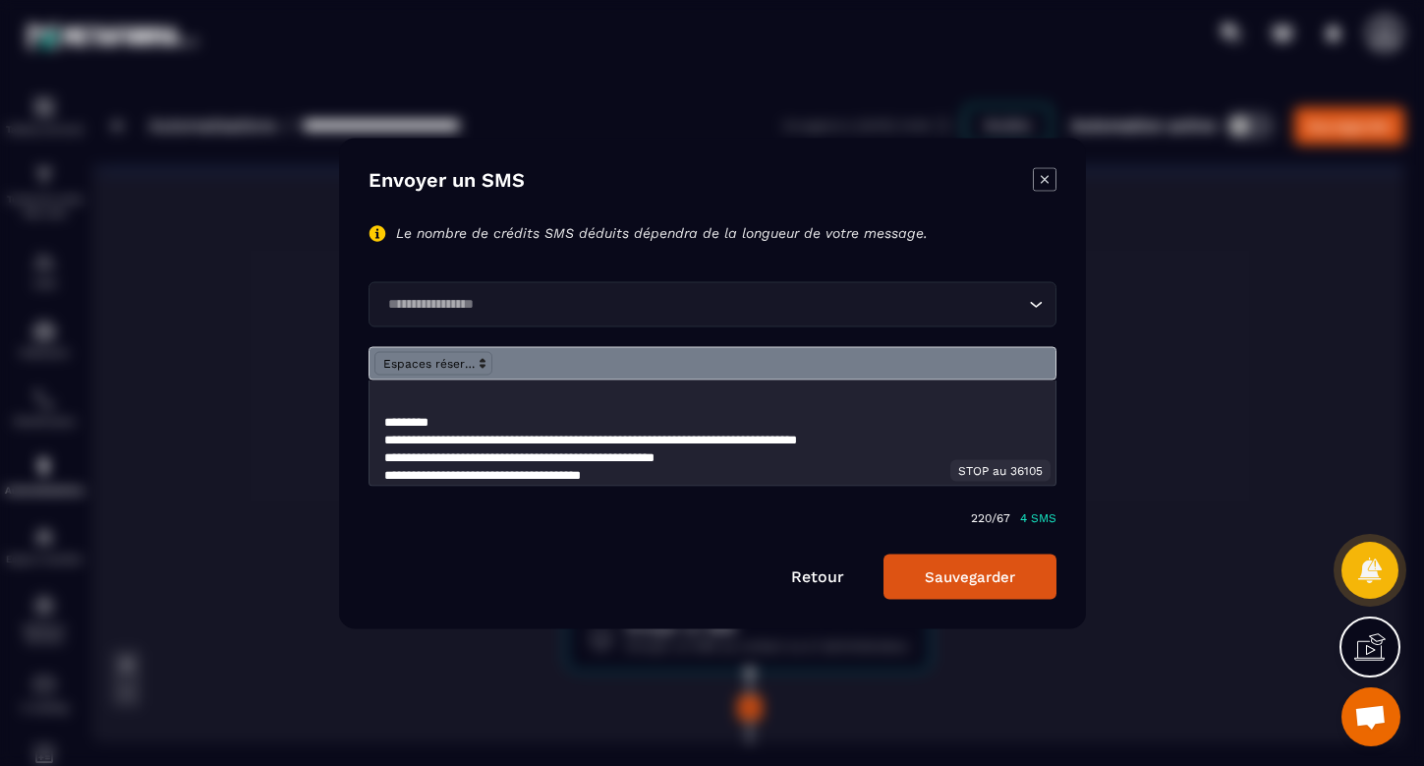
click at [1041, 307] on icon "Search for option" at bounding box center [1036, 304] width 20 height 20
click at [1036, 304] on icon "Search for option" at bounding box center [1036, 304] width 20 height 20
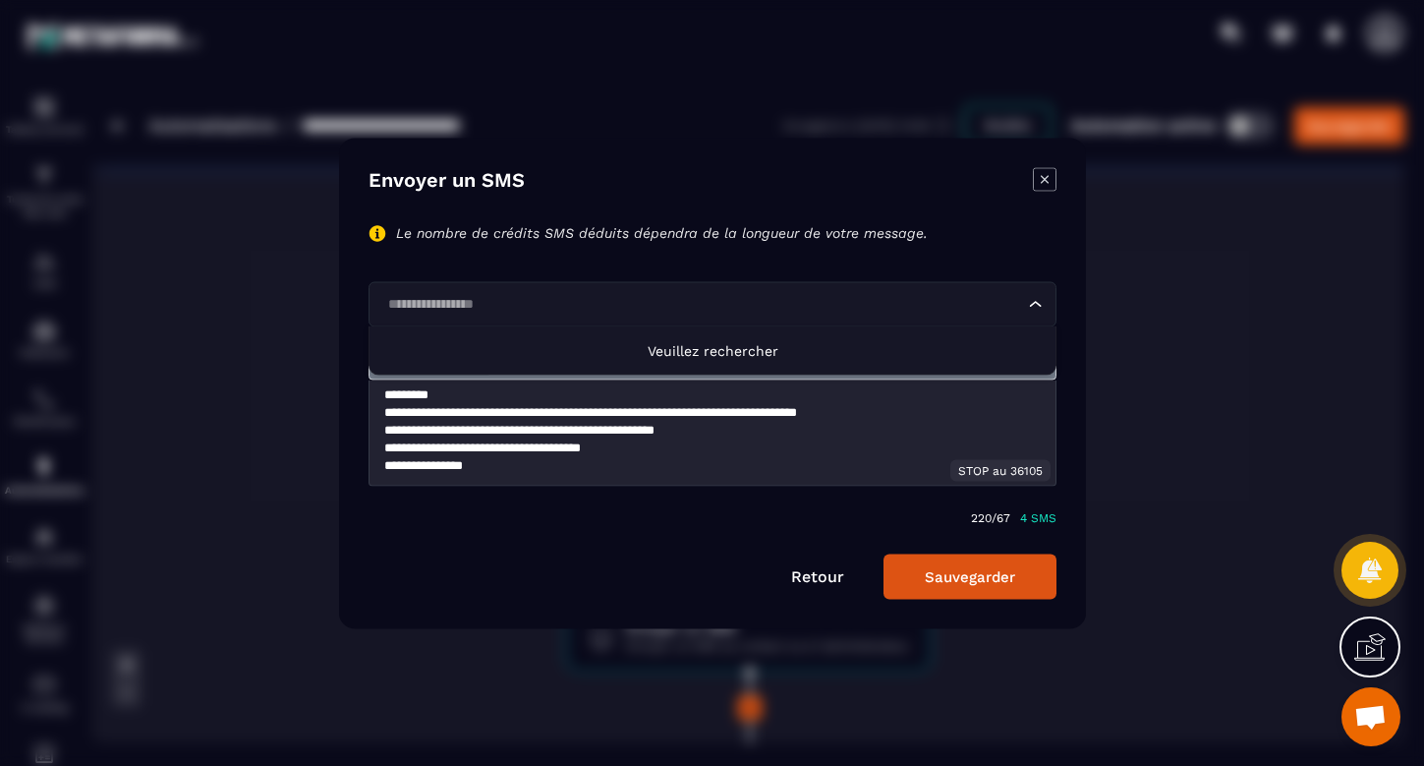
scroll to position [0, 0]
click at [742, 358] on li "Veuillez rechercher" at bounding box center [713, 349] width 686 height 48
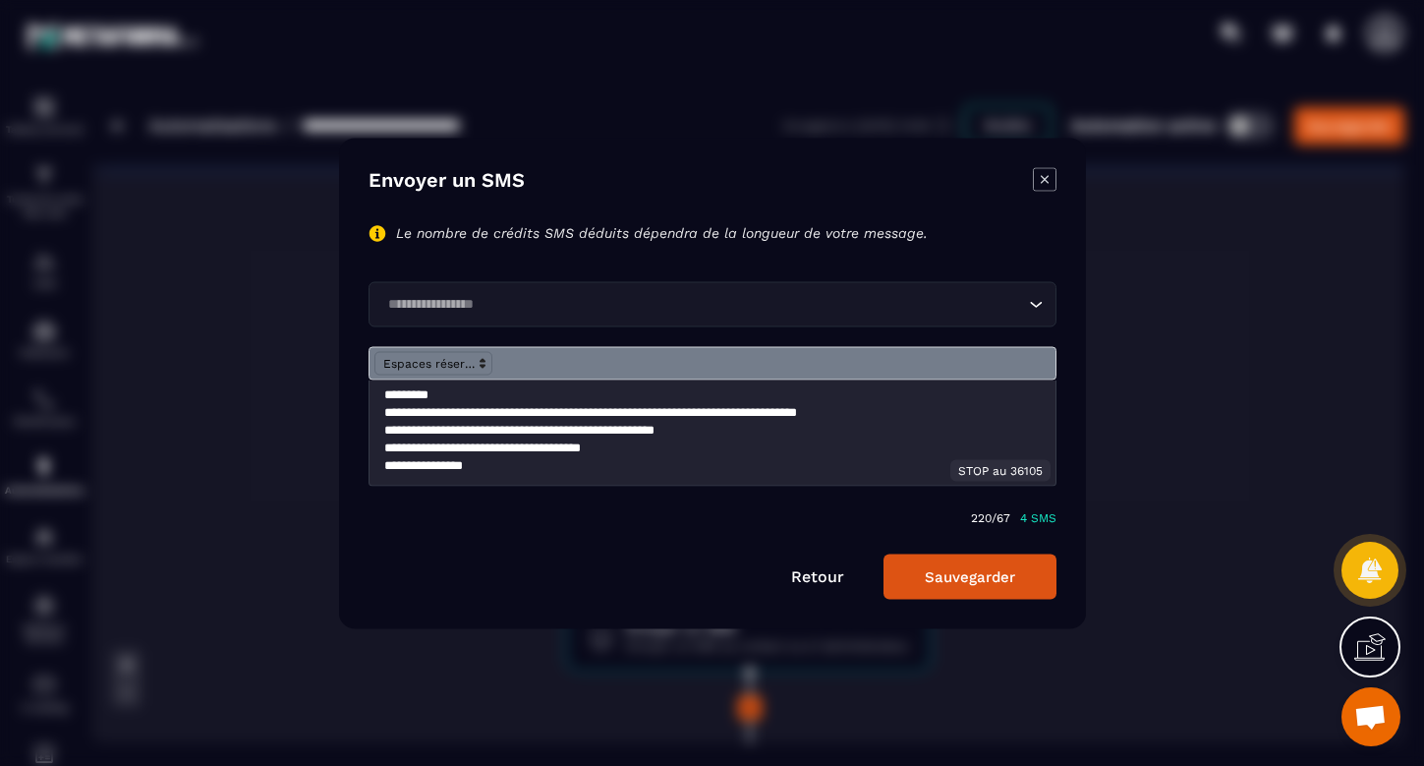
click at [1038, 302] on icon "Search for option" at bounding box center [1036, 304] width 20 height 20
click at [481, 365] on polygon "Modal window" at bounding box center [483, 366] width 4 height 2
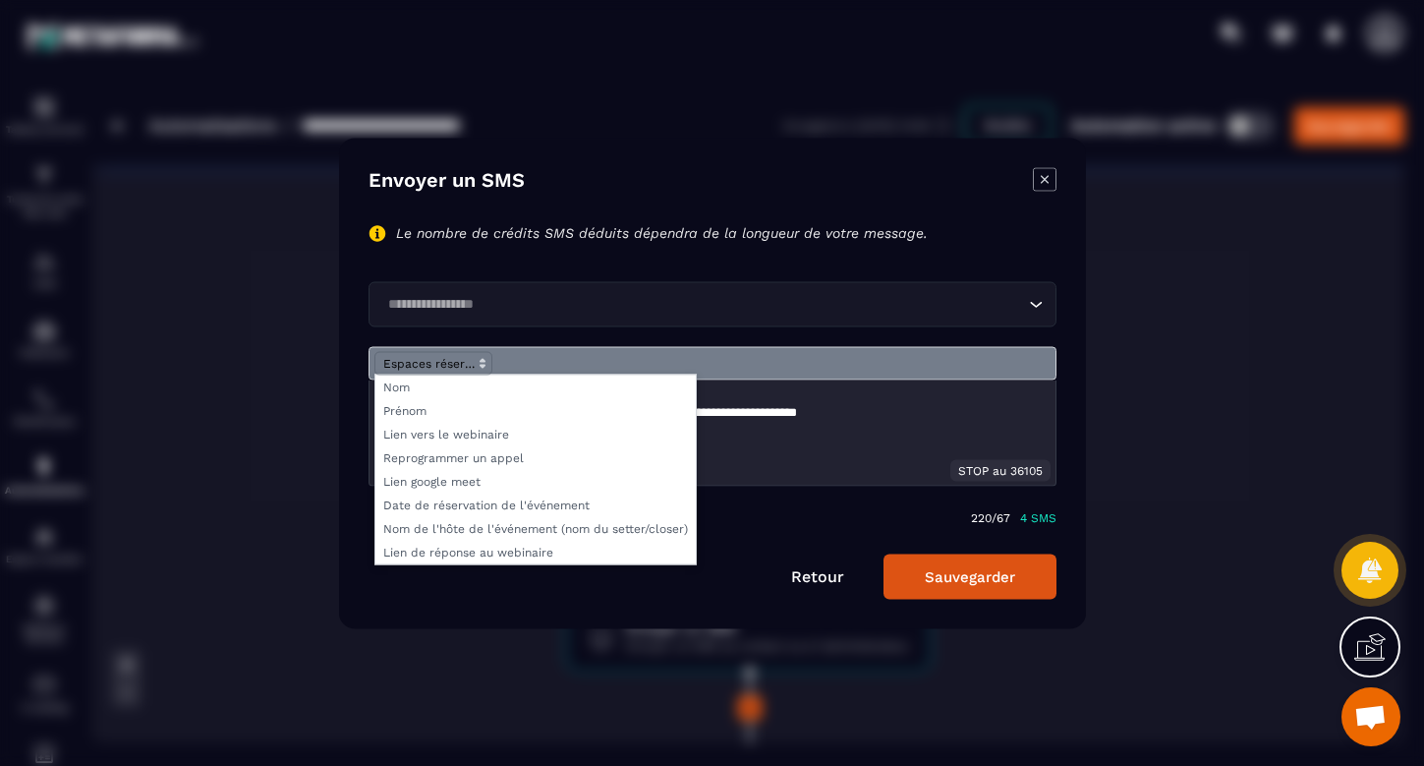
click at [523, 351] on div "Modal window" at bounding box center [713, 362] width 688 height 33
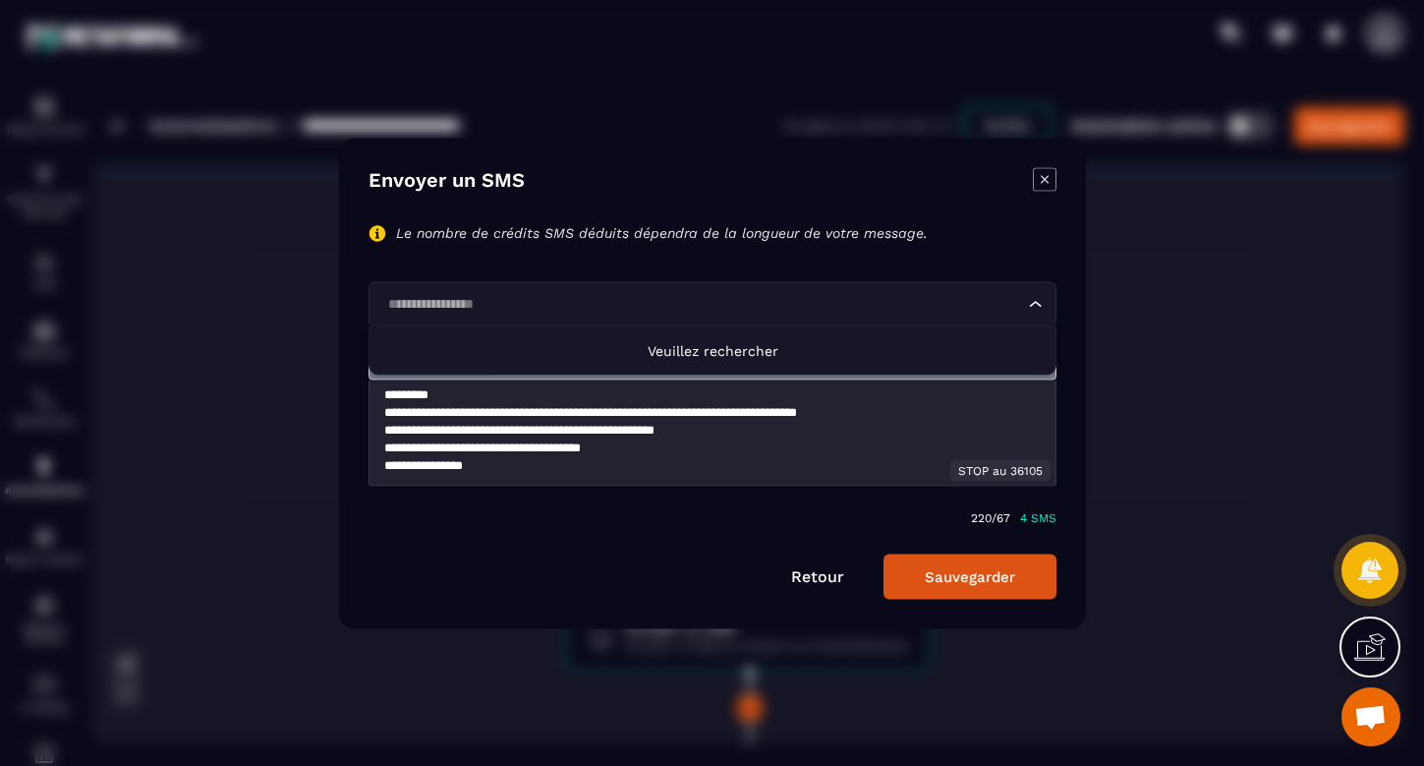
click at [1034, 305] on icon "Search for option" at bounding box center [1036, 304] width 20 height 20
click at [747, 346] on span "Veuillez rechercher" at bounding box center [712, 350] width 131 height 16
click at [1029, 302] on icon "Search for option" at bounding box center [1036, 304] width 20 height 20
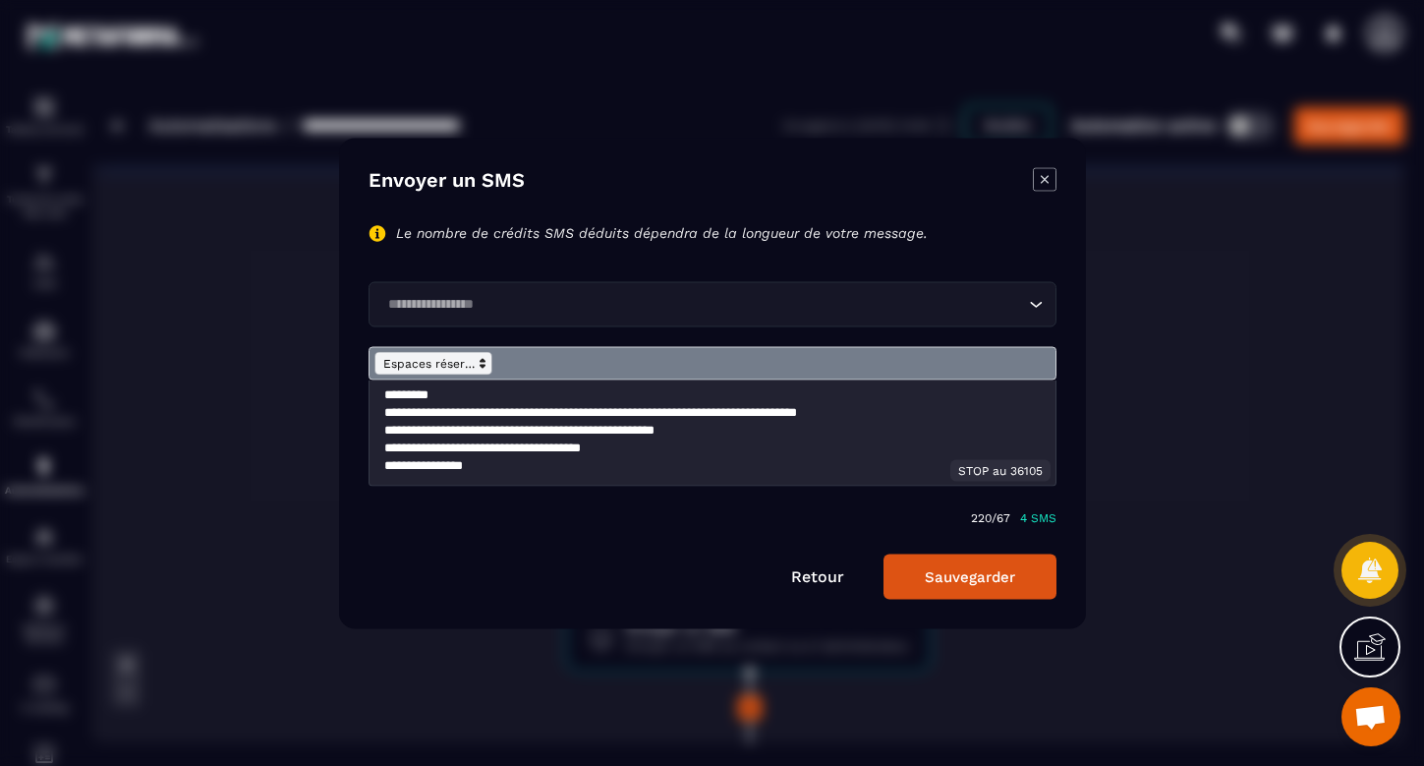
click at [481, 361] on polygon "Modal window" at bounding box center [483, 360] width 4 height 2
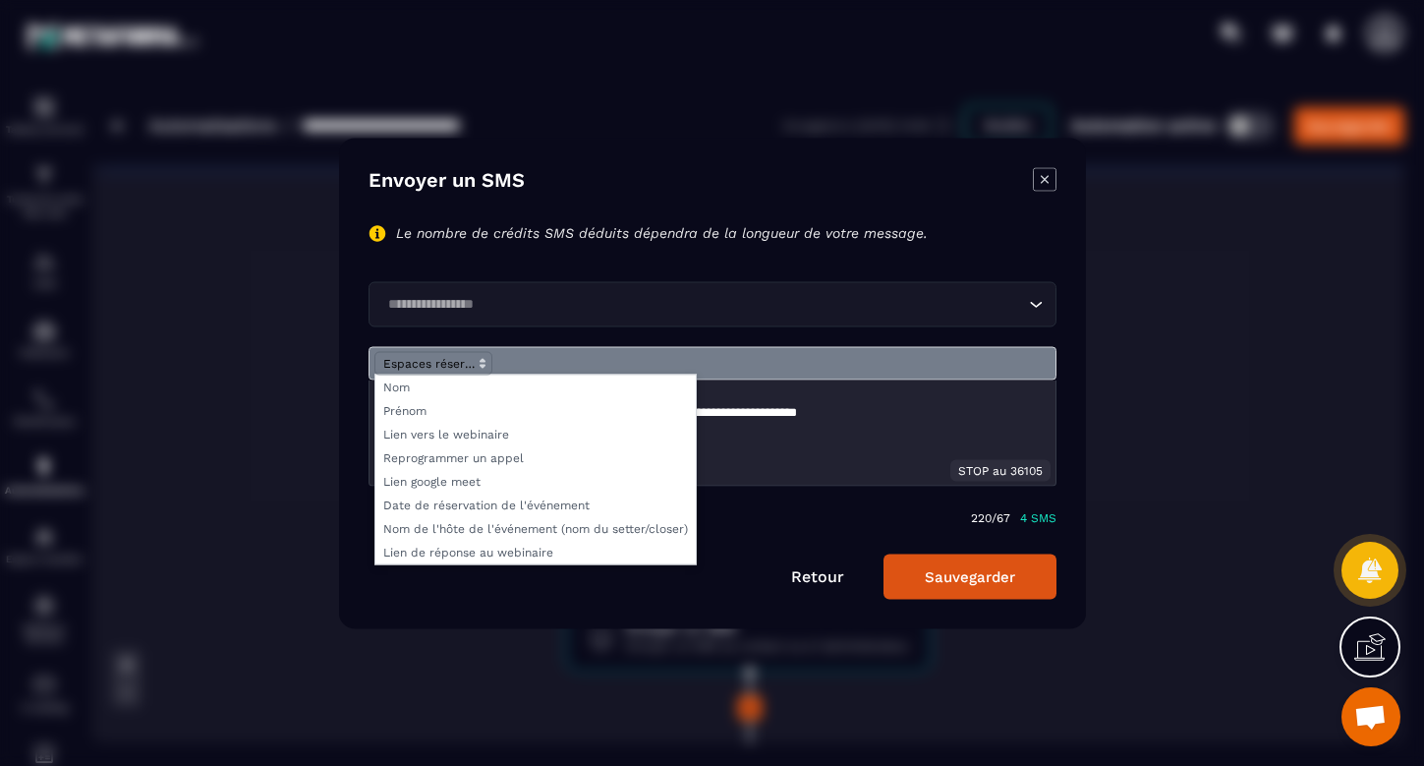
click at [1134, 296] on div "Modal window" at bounding box center [712, 383] width 1424 height 766
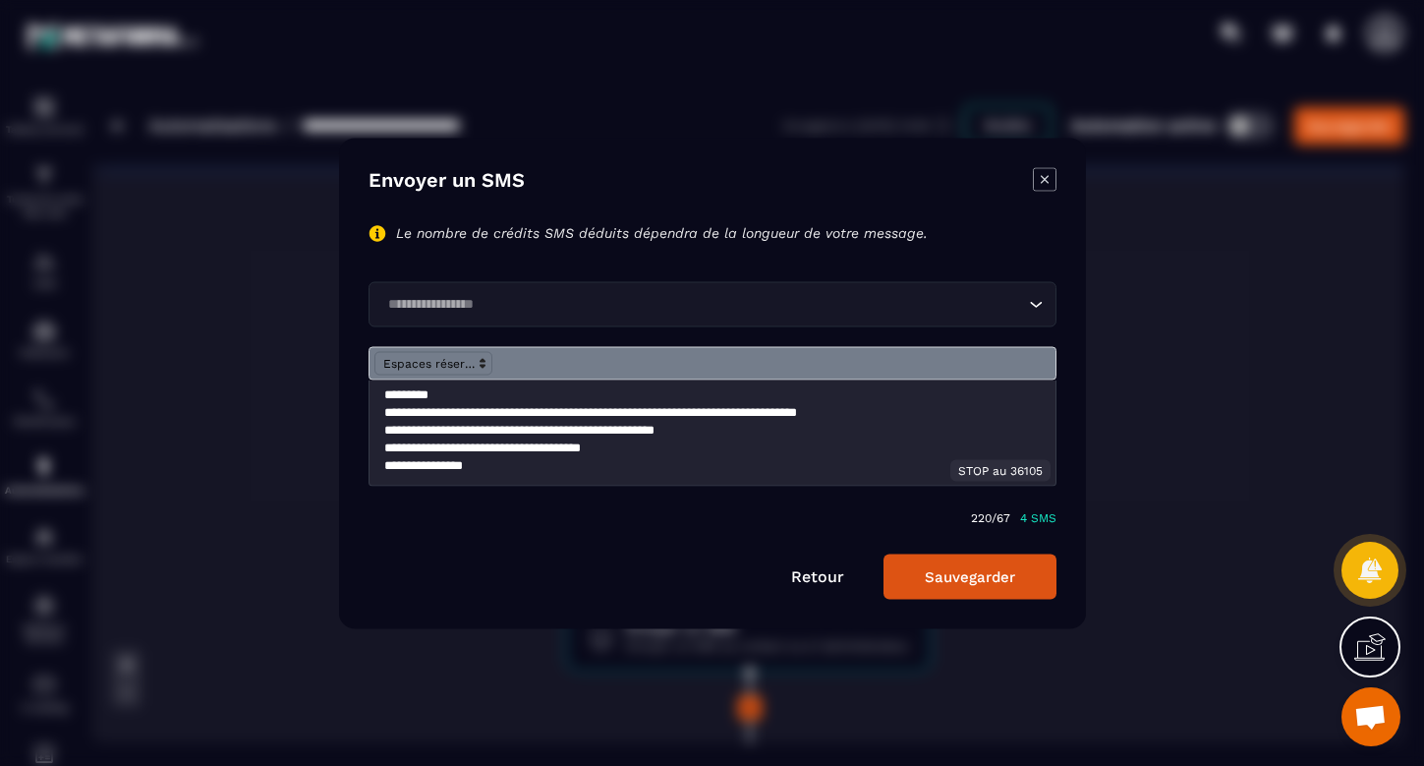
click at [1036, 180] on icon "Modal window" at bounding box center [1045, 179] width 24 height 24
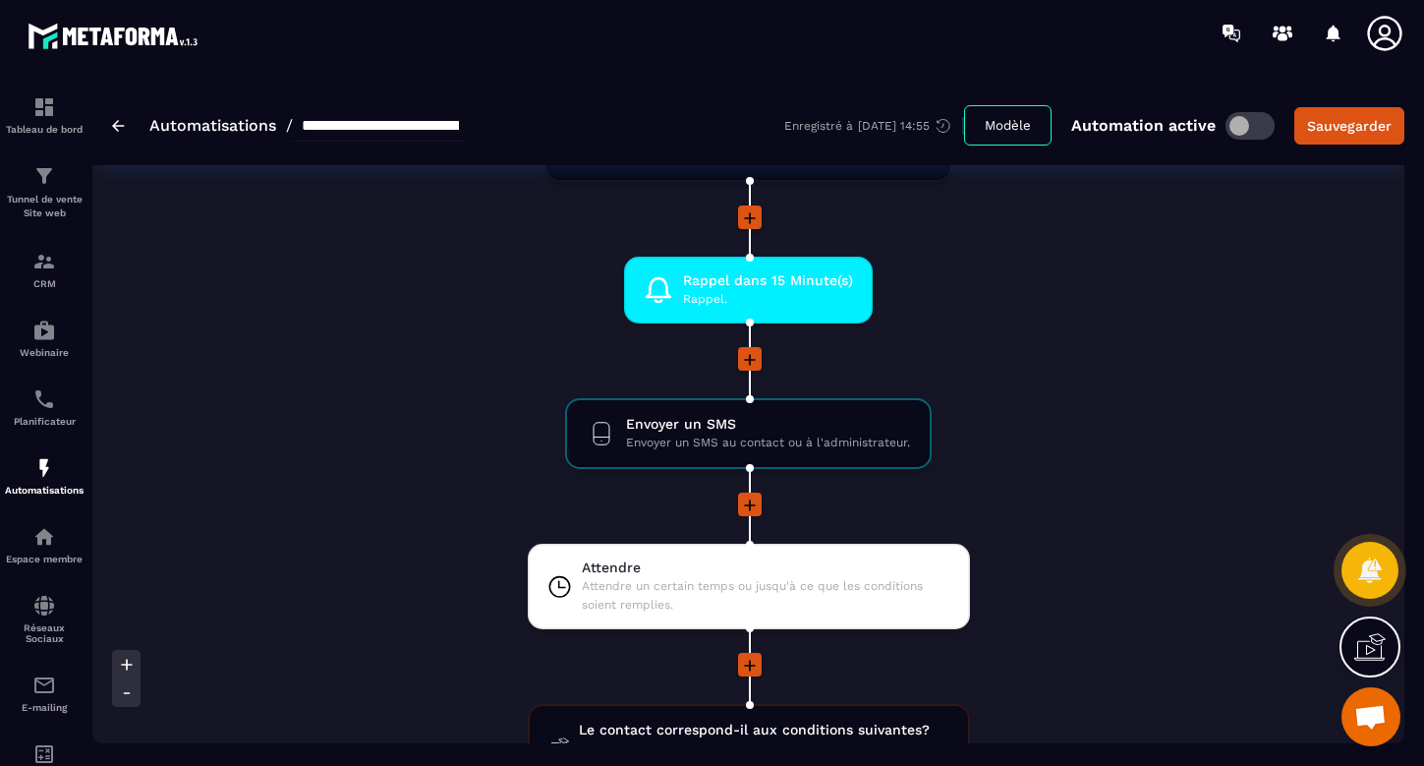
scroll to position [664, 0]
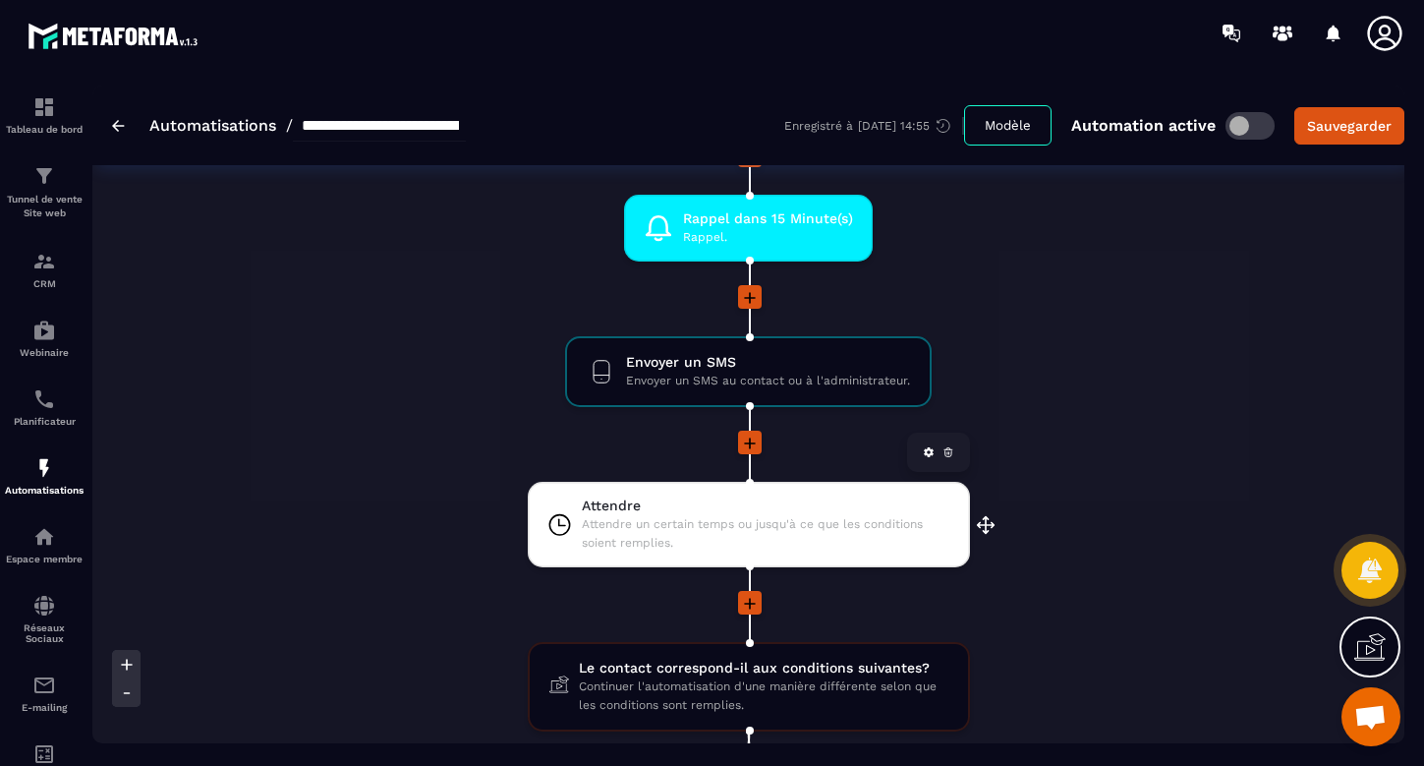
click at [849, 519] on span "Attendre un certain temps ou jusqu'à ce que les conditions soient remplies." at bounding box center [766, 533] width 369 height 37
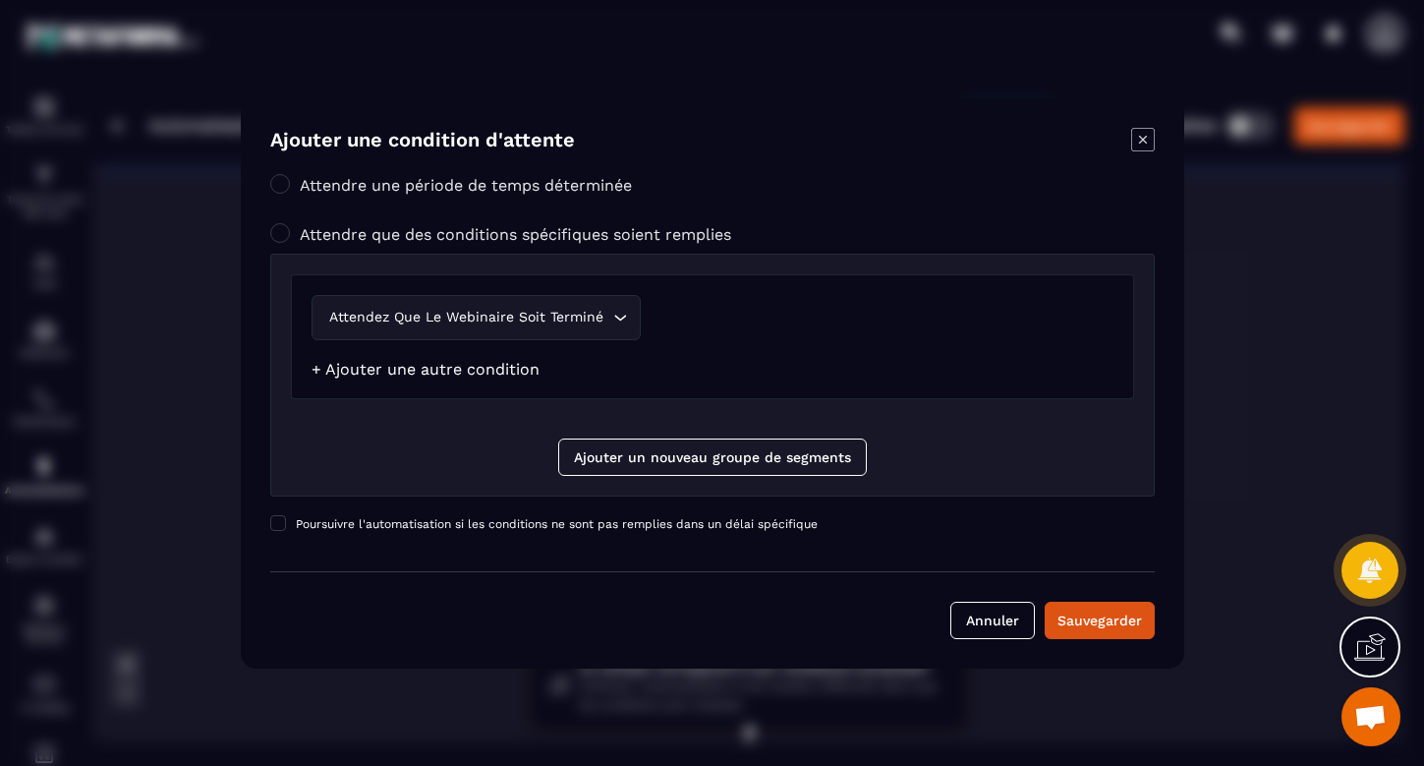
click at [459, 369] on link "+ Ajouter une autre condition" at bounding box center [426, 369] width 228 height 19
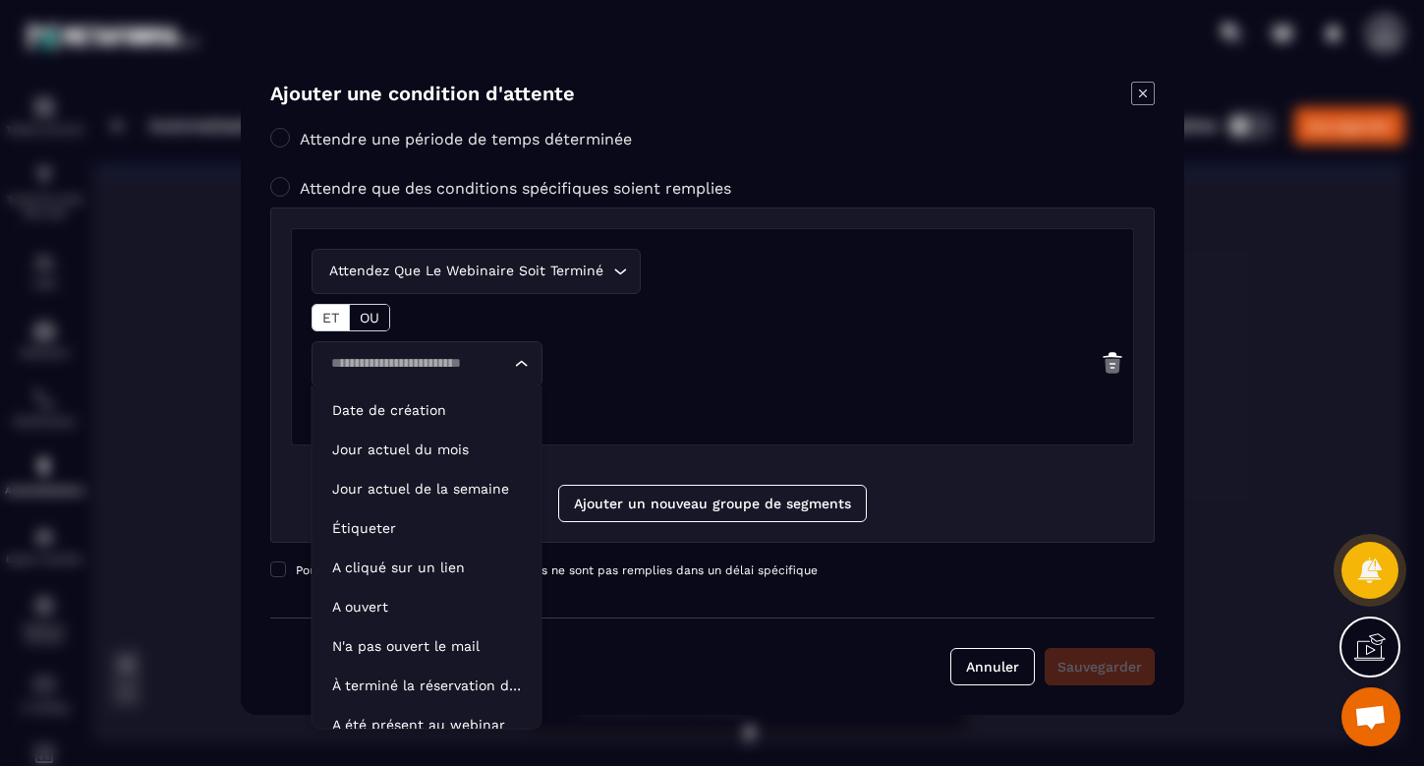
click at [520, 366] on icon "Search for option" at bounding box center [521, 364] width 20 height 20
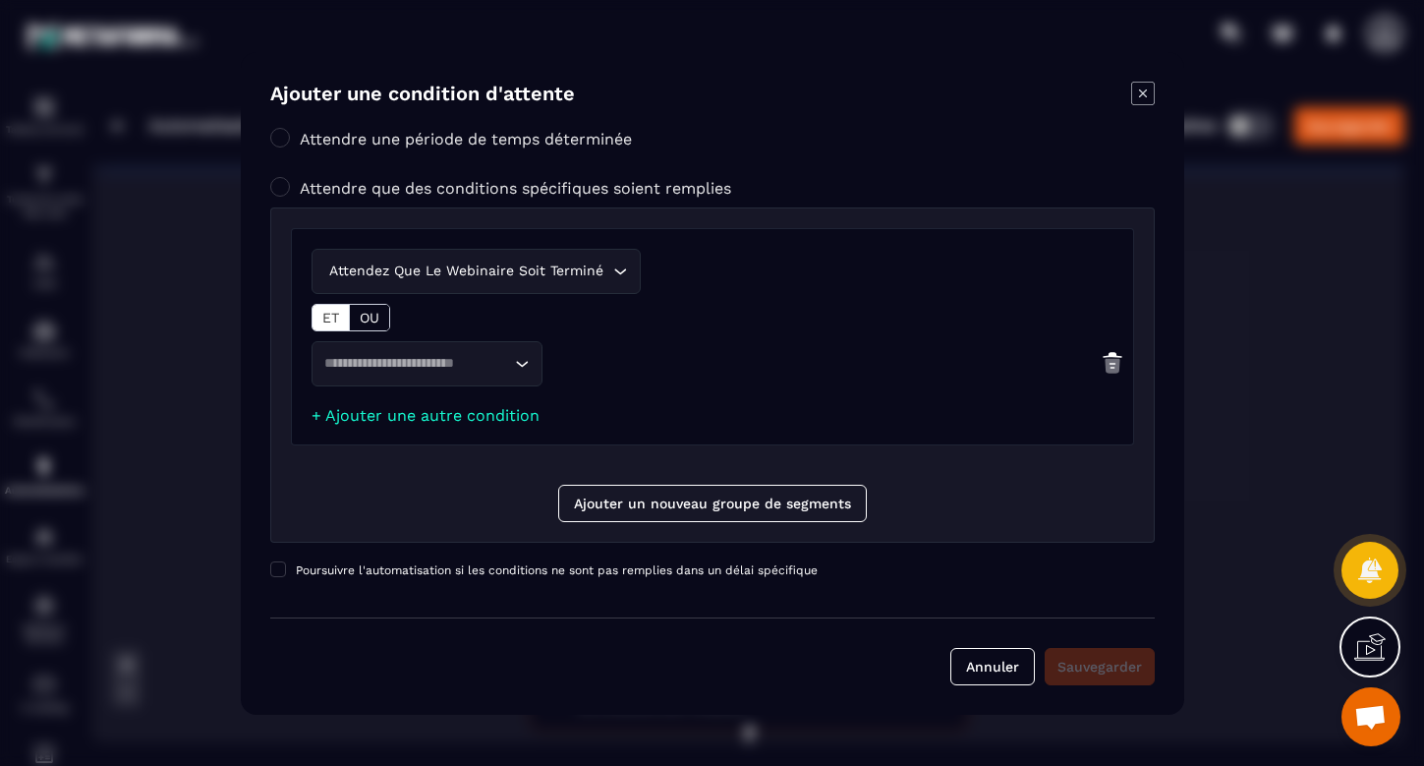
click at [520, 366] on icon "Search for option" at bounding box center [521, 364] width 20 height 20
click at [1143, 90] on icon "Modal window" at bounding box center [1144, 94] width 24 height 24
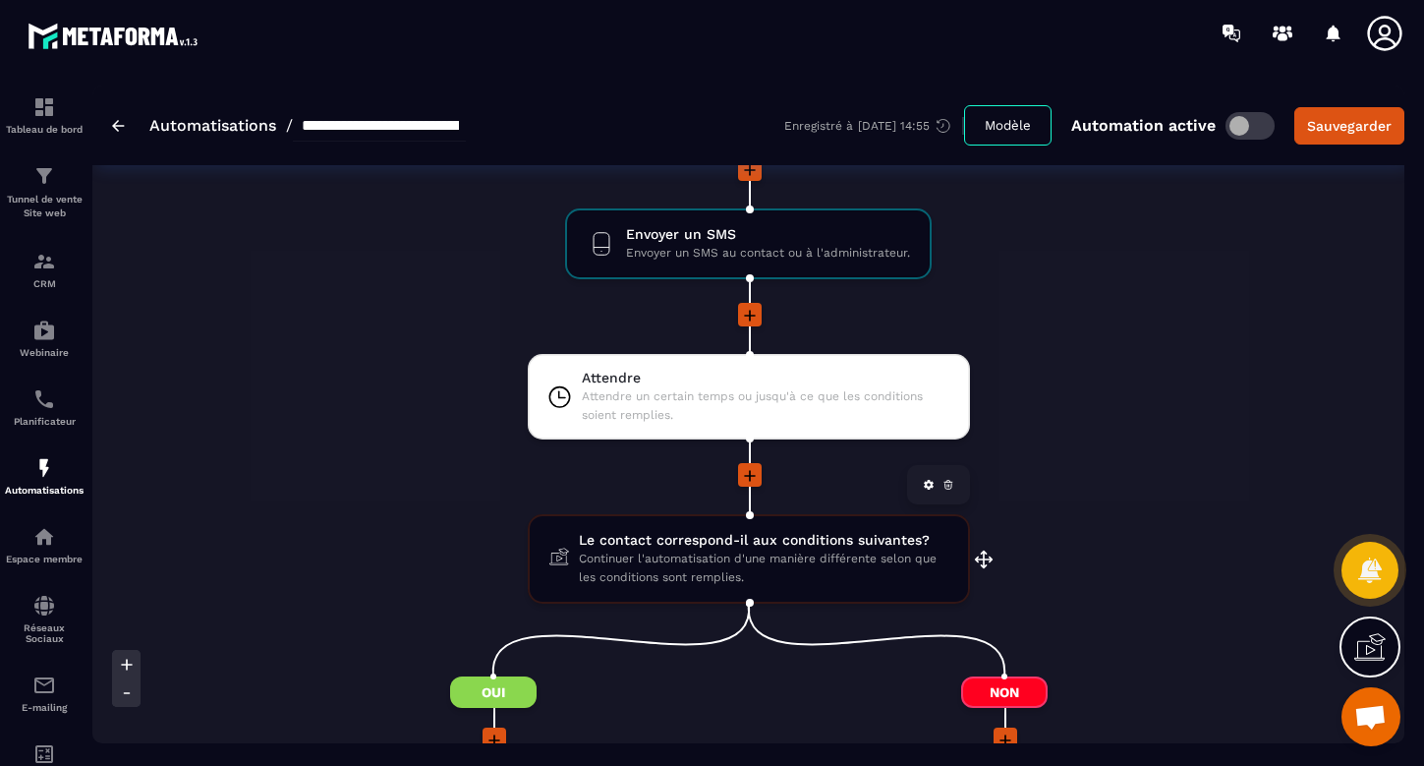
scroll to position [814, 0]
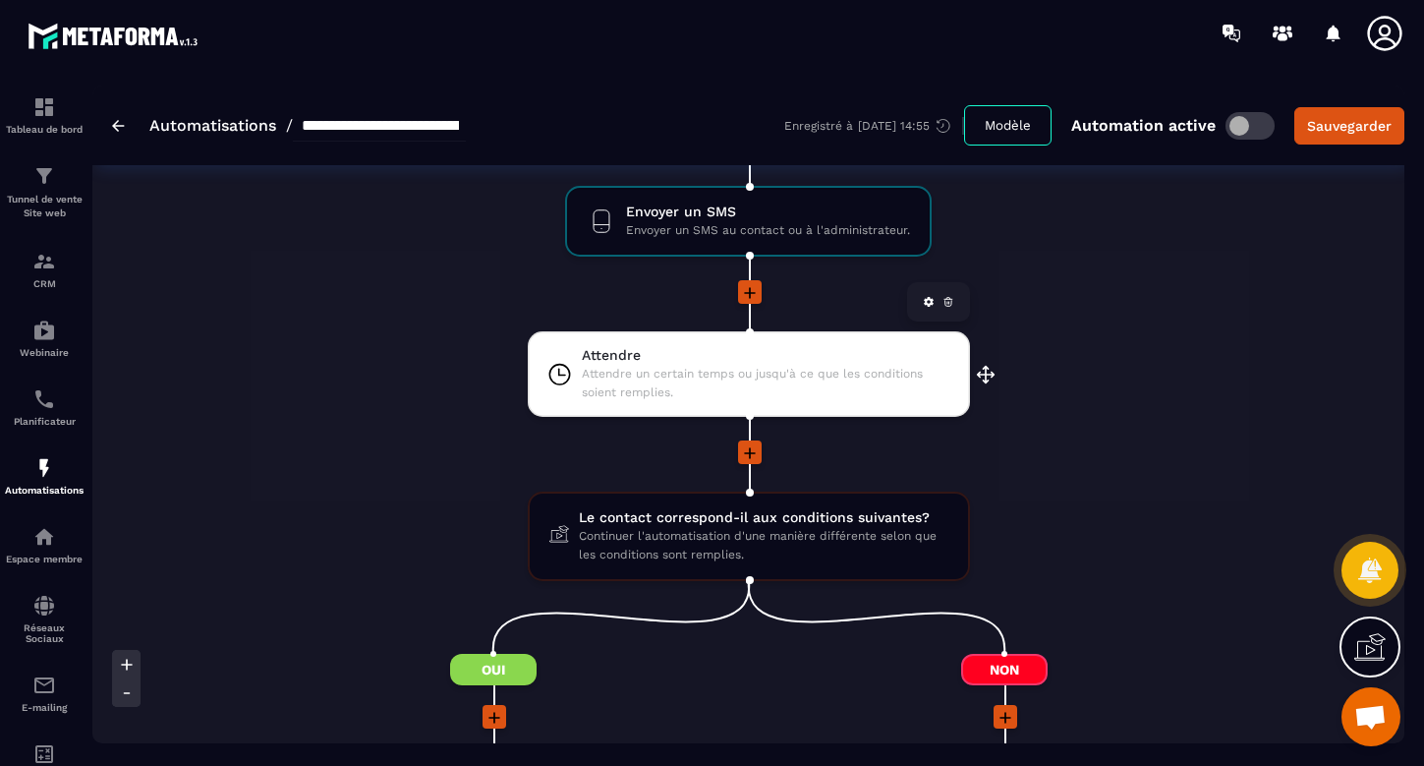
click at [831, 355] on span "Attendre" at bounding box center [766, 355] width 369 height 19
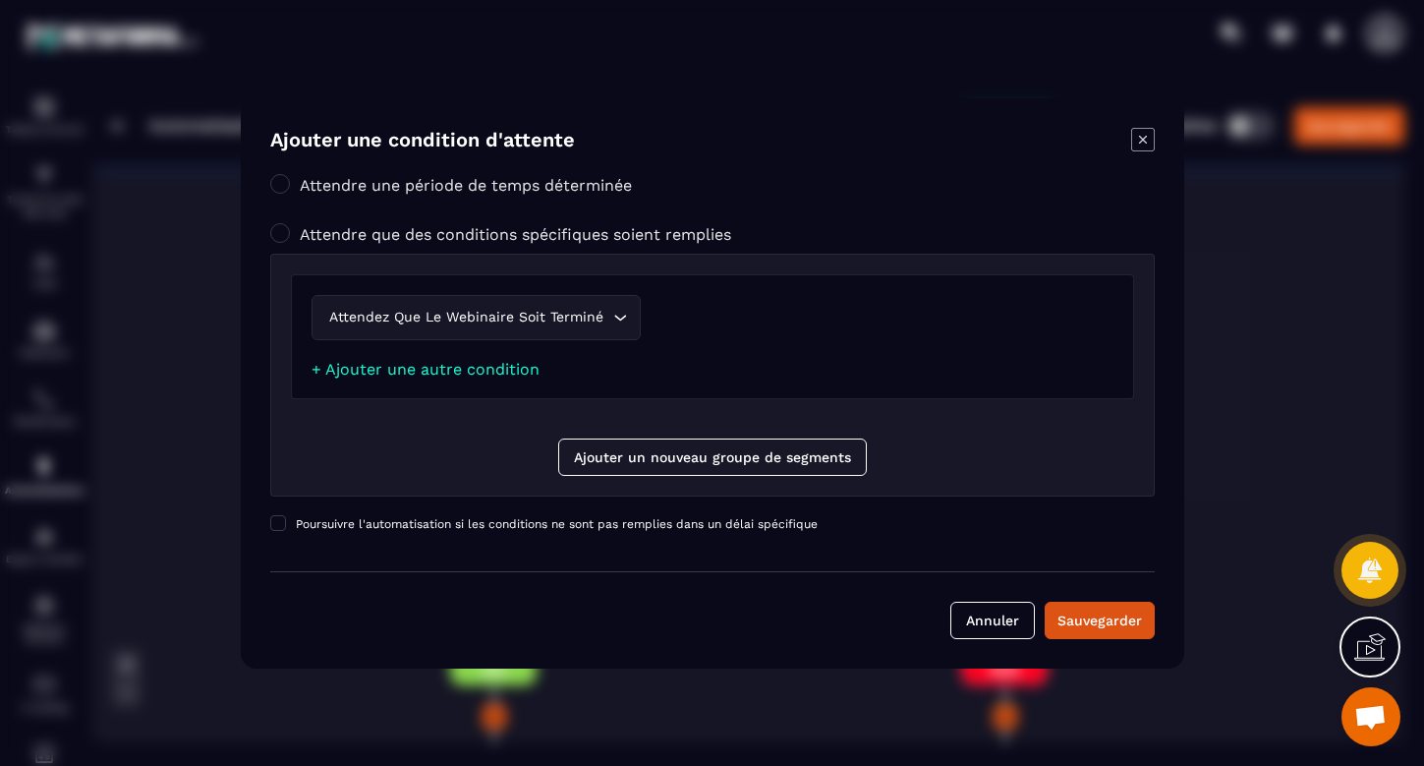
click at [1145, 139] on icon "Modal window" at bounding box center [1144, 140] width 24 height 24
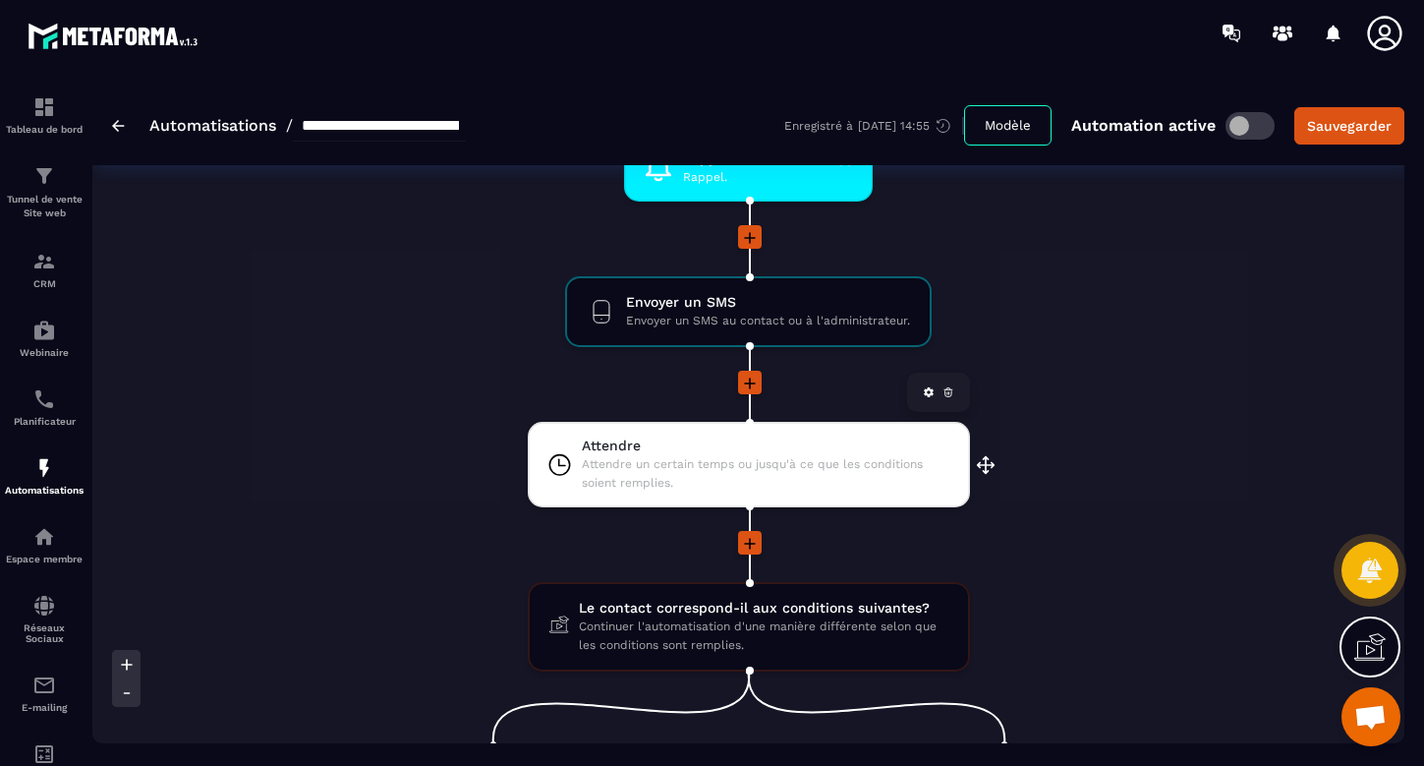
scroll to position [753, 0]
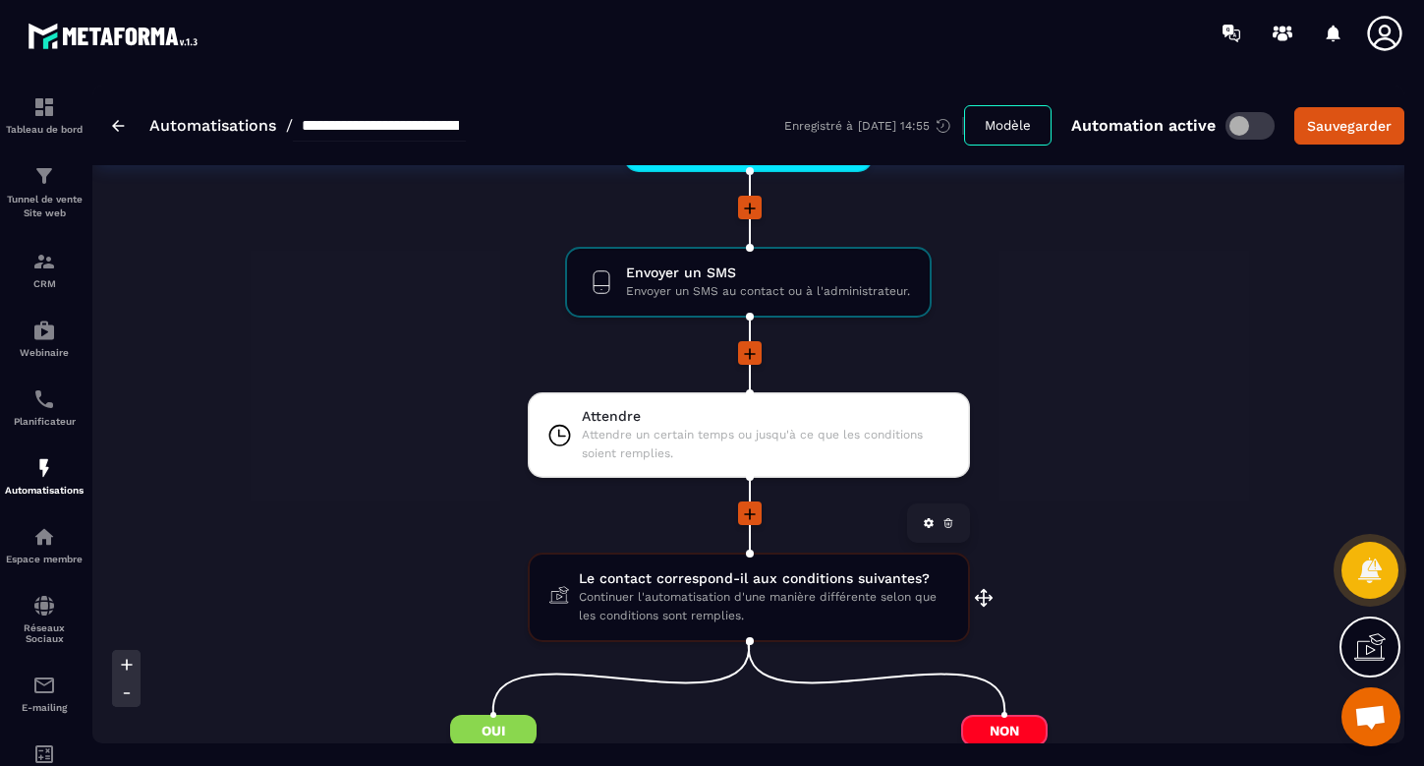
click at [704, 593] on span "Continuer l'automatisation d'une manière différente selon que les conditions so…" at bounding box center [764, 606] width 370 height 37
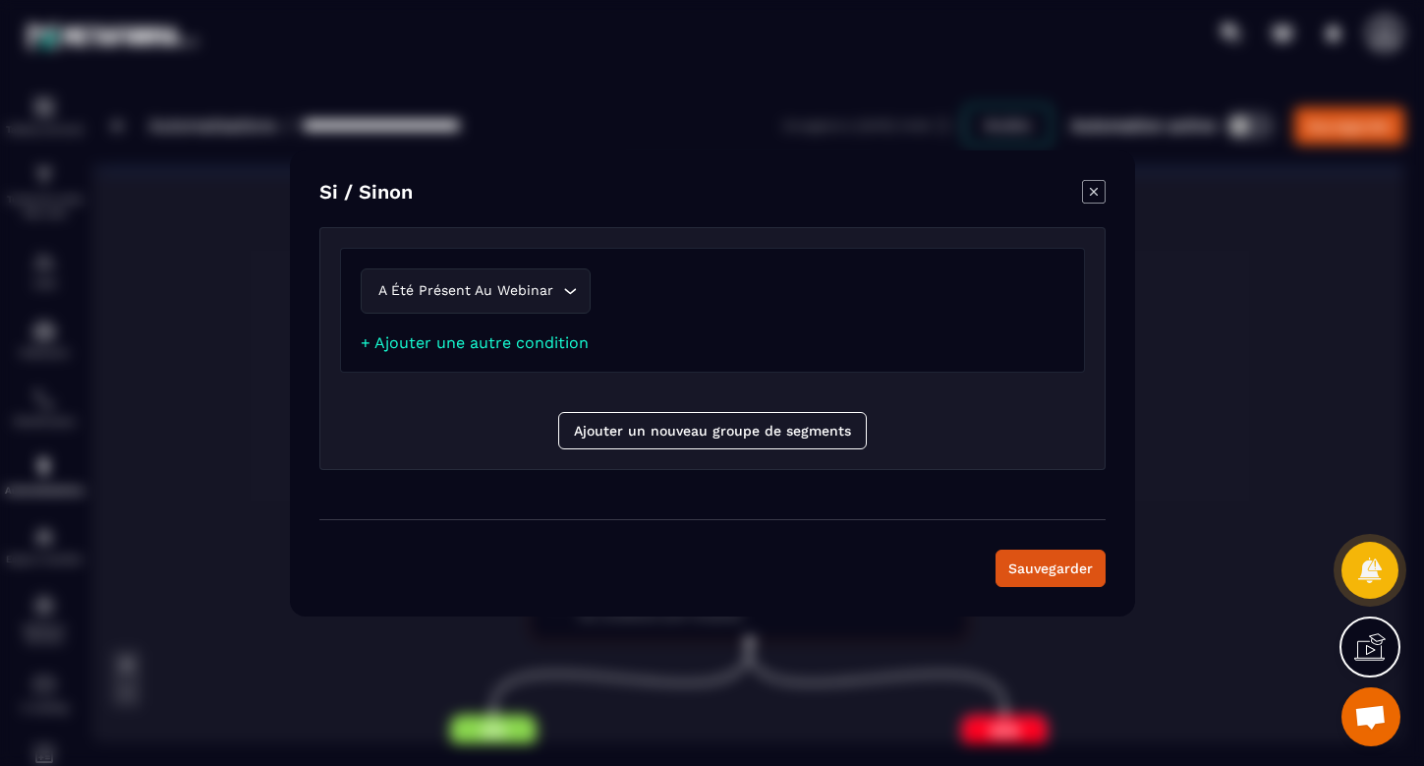
click at [1091, 198] on icon "Modal window" at bounding box center [1094, 192] width 24 height 24
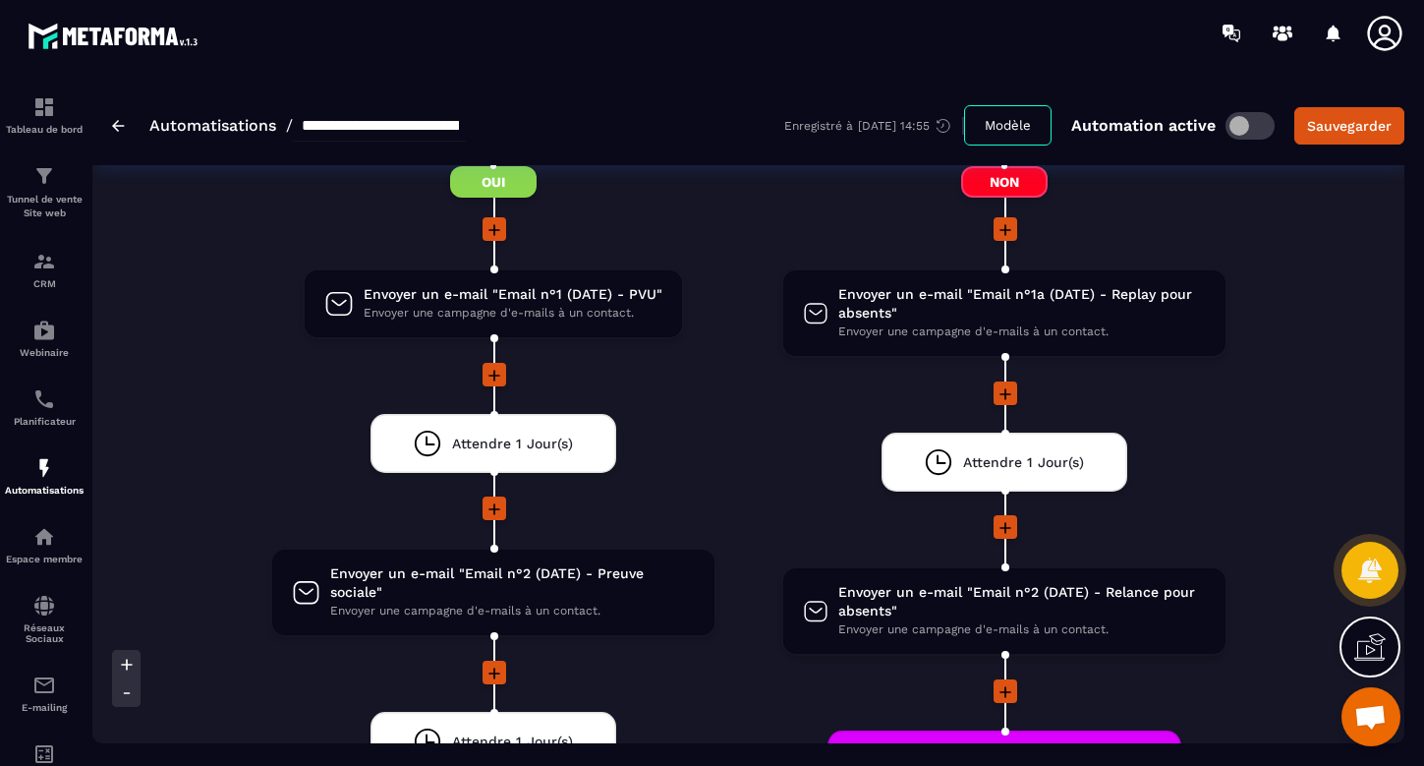
scroll to position [1333, 0]
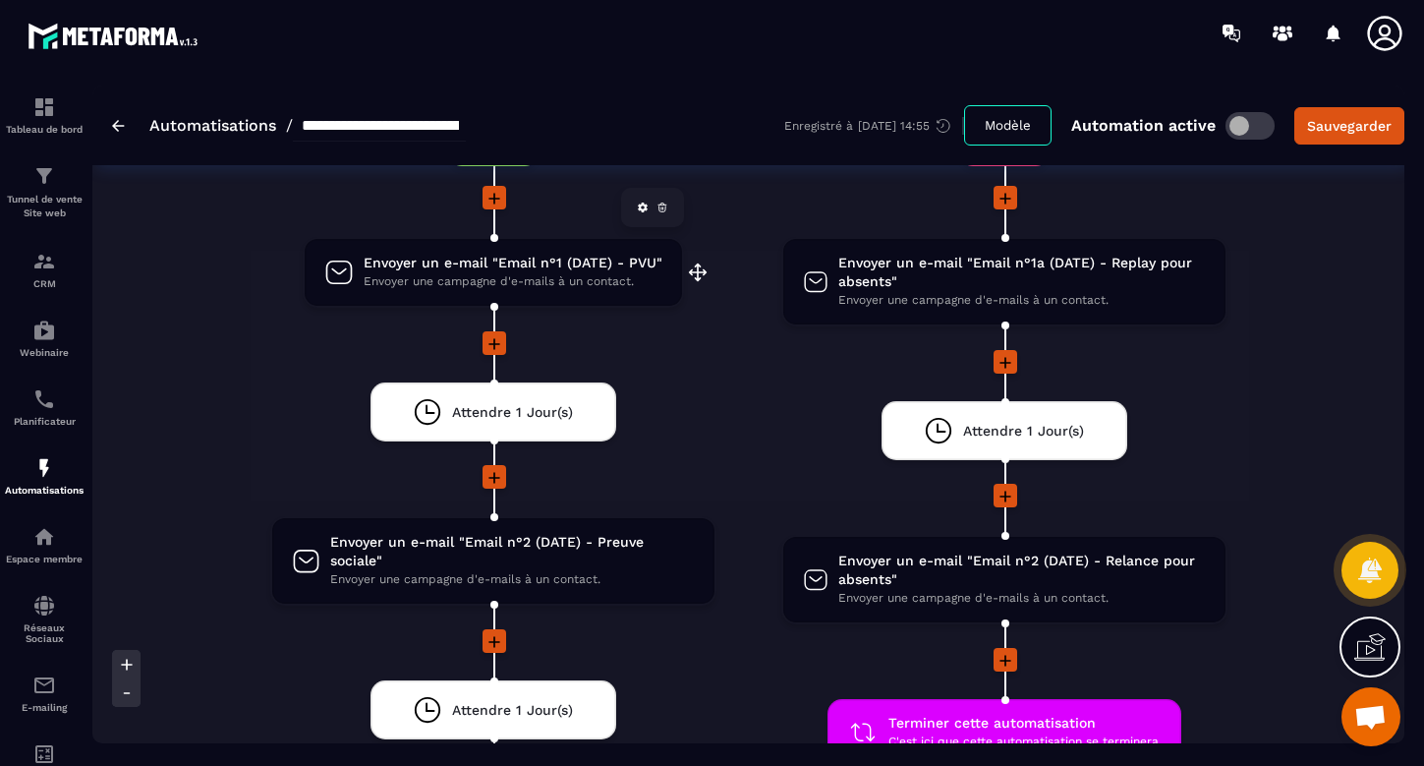
click at [591, 266] on span "Envoyer un e-mail "Email n°1 (DATE) - PVU"" at bounding box center [513, 263] width 299 height 19
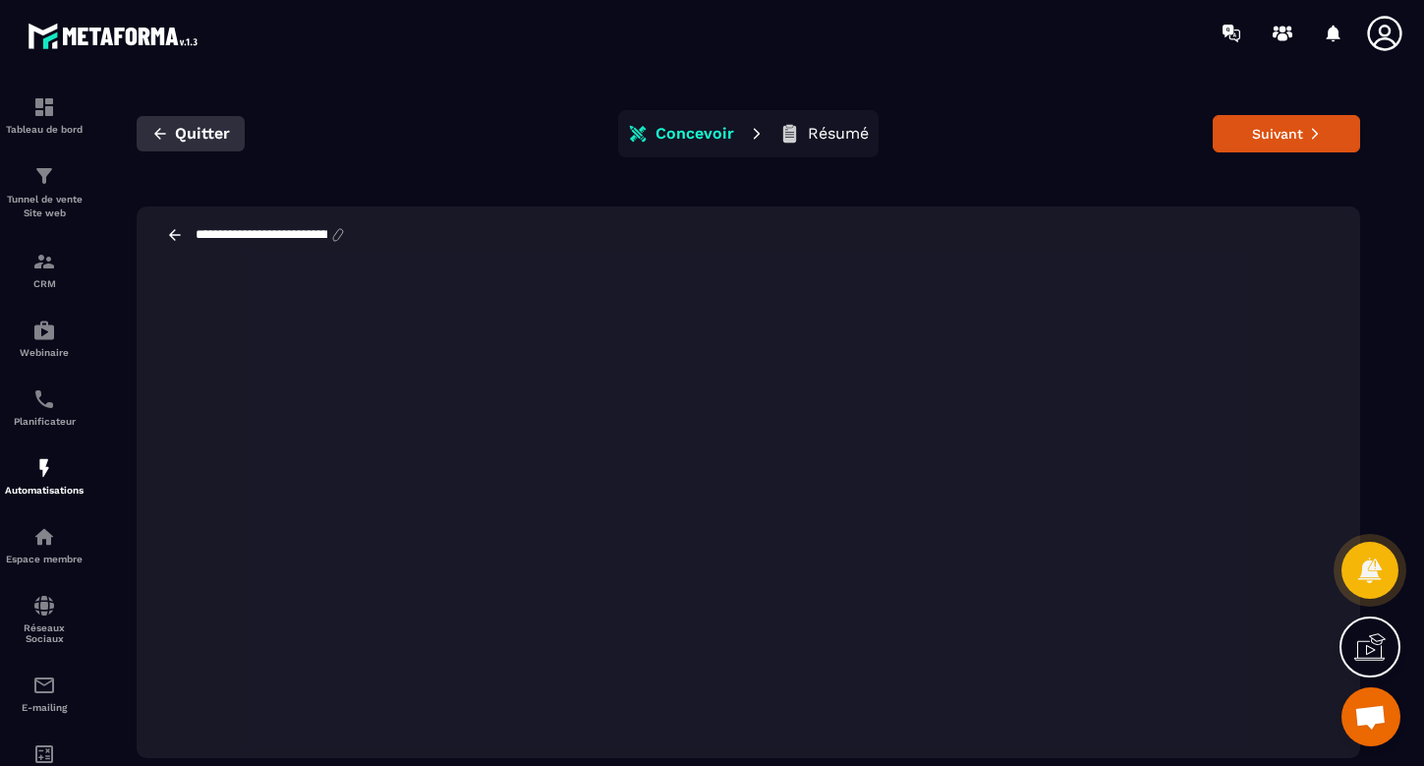
click at [184, 137] on span "Quitter" at bounding box center [202, 134] width 55 height 20
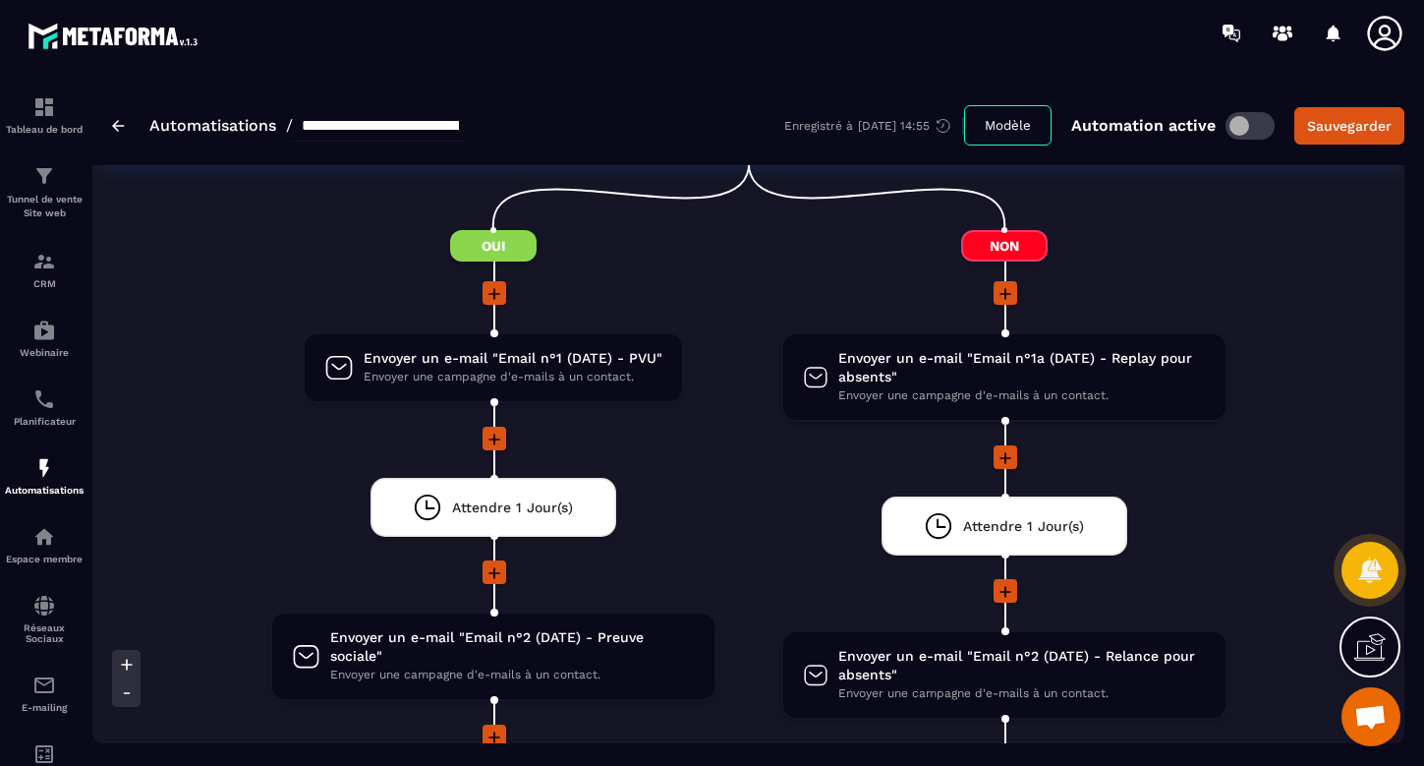
scroll to position [1265, 0]
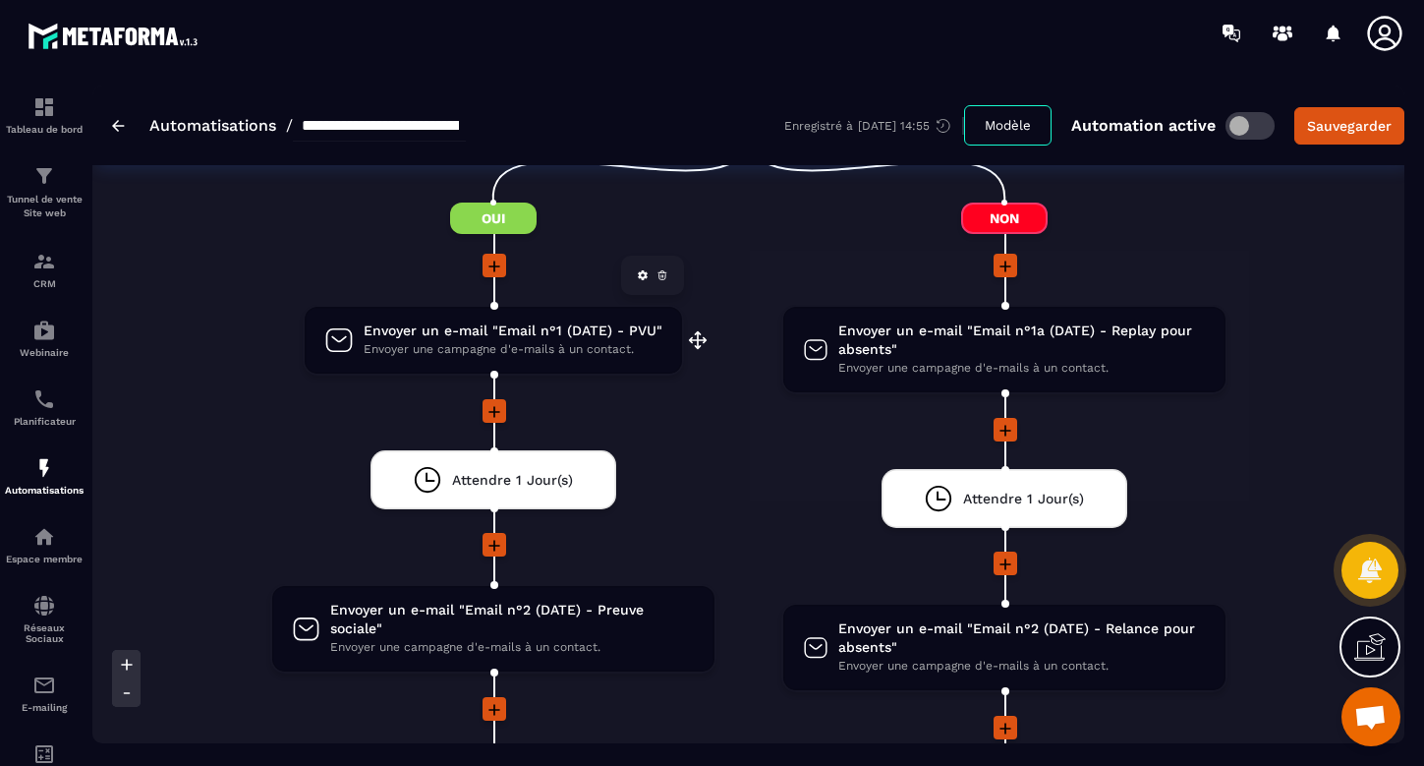
click at [528, 340] on span "Envoyer une campagne d'e-mails à un contact." at bounding box center [513, 349] width 299 height 19
